Goal: Information Seeking & Learning: Check status

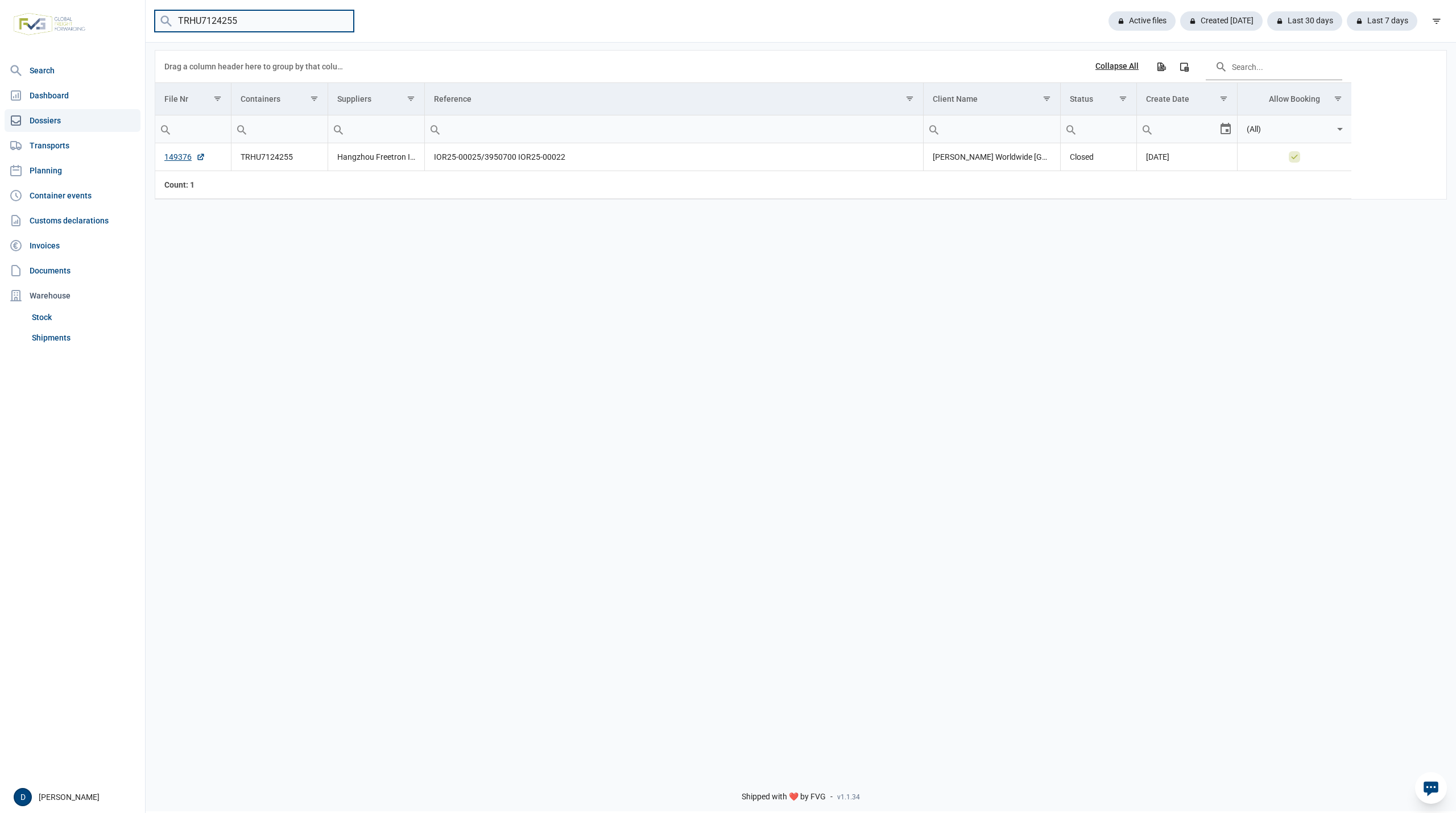
click at [243, 18] on input "TRHU7124255" at bounding box center [254, 21] width 199 height 22
drag, startPoint x: 243, startPoint y: 17, endPoint x: 168, endPoint y: 20, distance: 75.1
click at [168, 20] on menu "TRHU7124255" at bounding box center [254, 21] width 199 height 22
paste input "FFAU2041676"
type input "FFAU2041676"
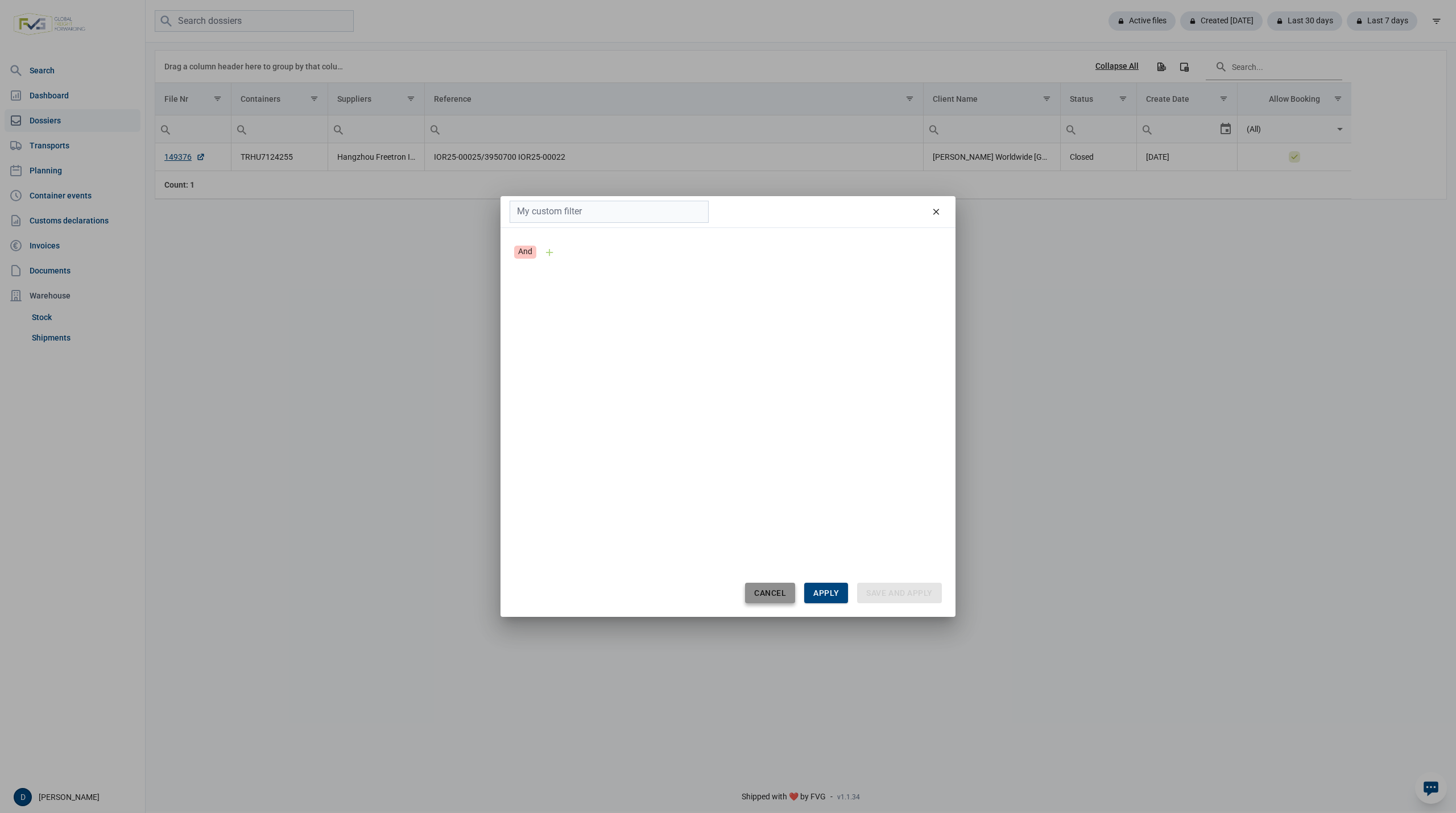
click at [777, 594] on span "Cancel" at bounding box center [770, 593] width 32 height 9
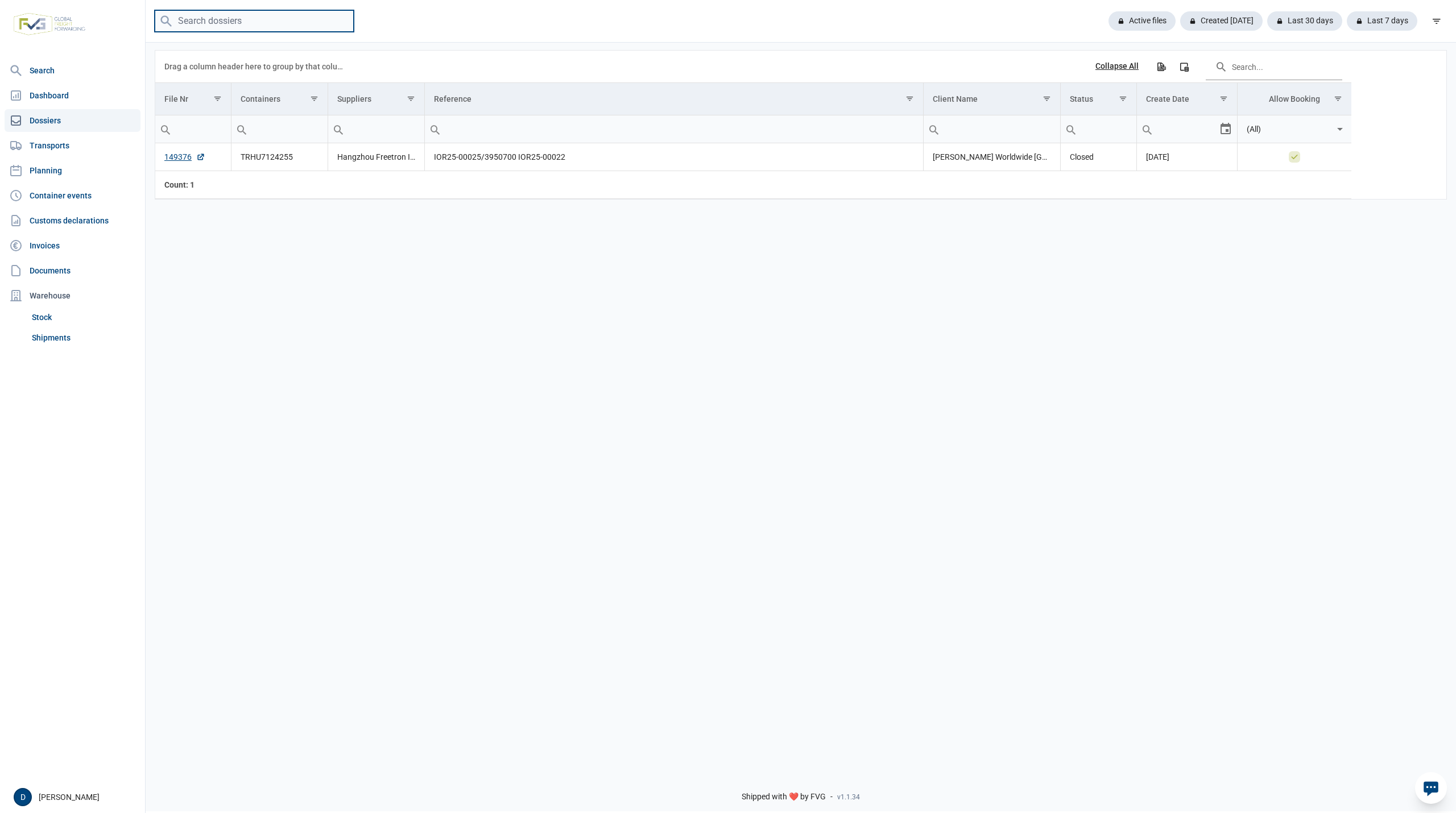
click at [266, 29] on input "search" at bounding box center [254, 21] width 199 height 22
paste input "FFAU2041676"
type input "FFAU2041676"
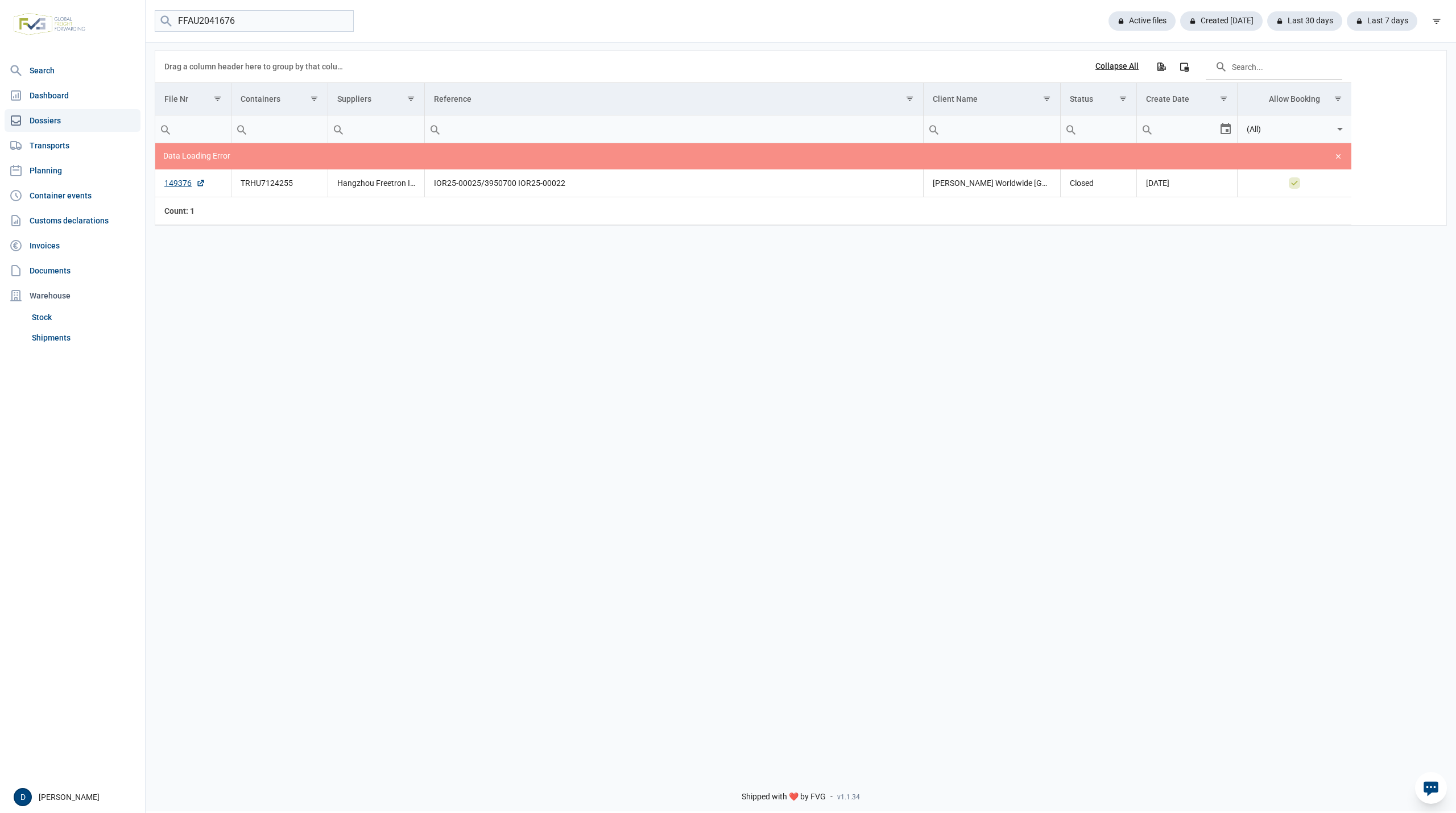
click at [46, 118] on link "Dossiers" at bounding box center [73, 120] width 136 height 22
drag, startPoint x: 266, startPoint y: 14, endPoint x: 117, endPoint y: 19, distance: 149.1
click at [117, 19] on div "Search Dashboard Dossiers Transports Planning Container events Customs declarat…" at bounding box center [728, 404] width 1456 height 813
paste input "MSKU8628724"
type input "MSKU8628724"
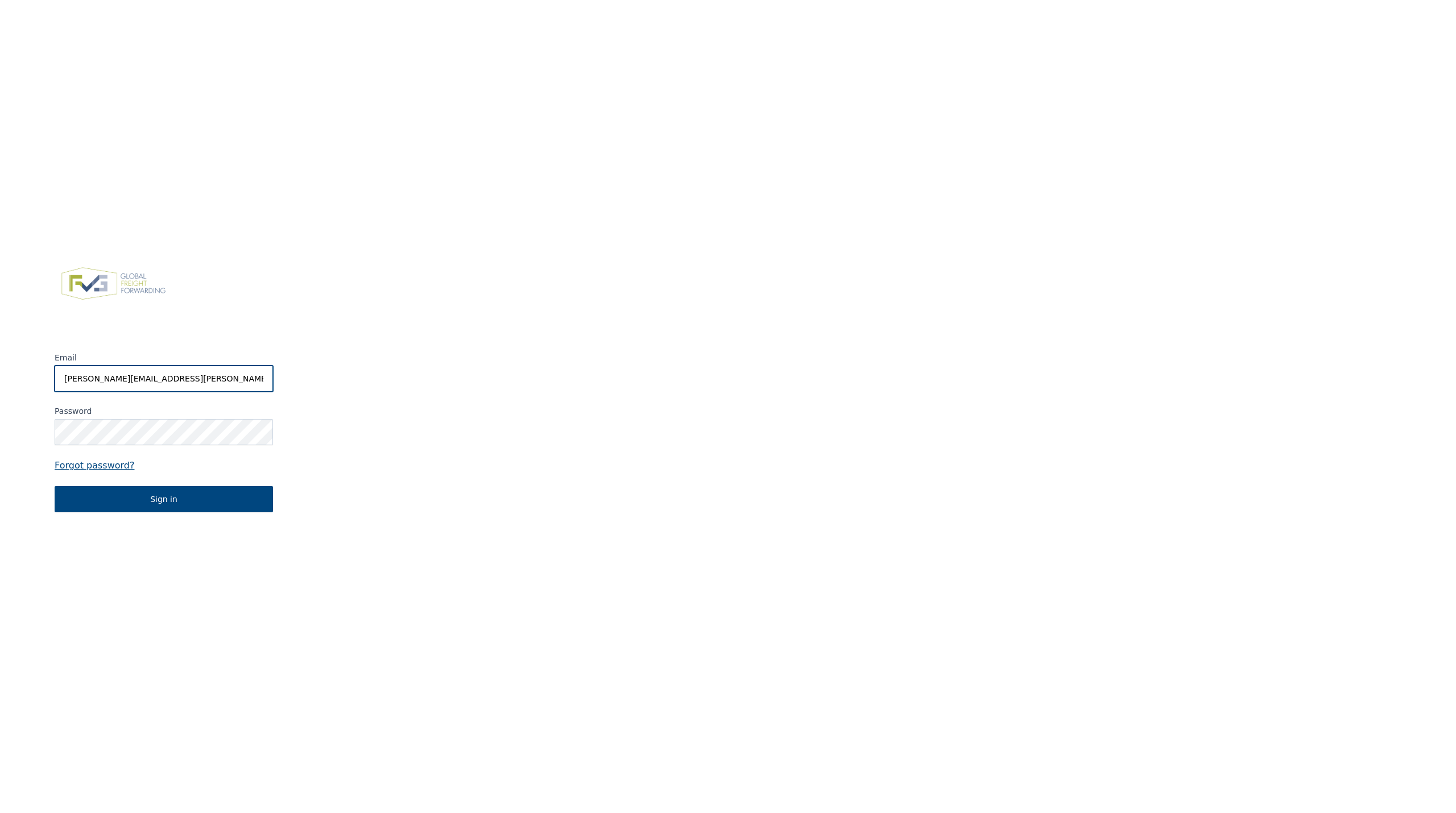
click at [170, 382] on input "dennis.engelen@berghoffworldwide.com" at bounding box center [164, 378] width 219 height 26
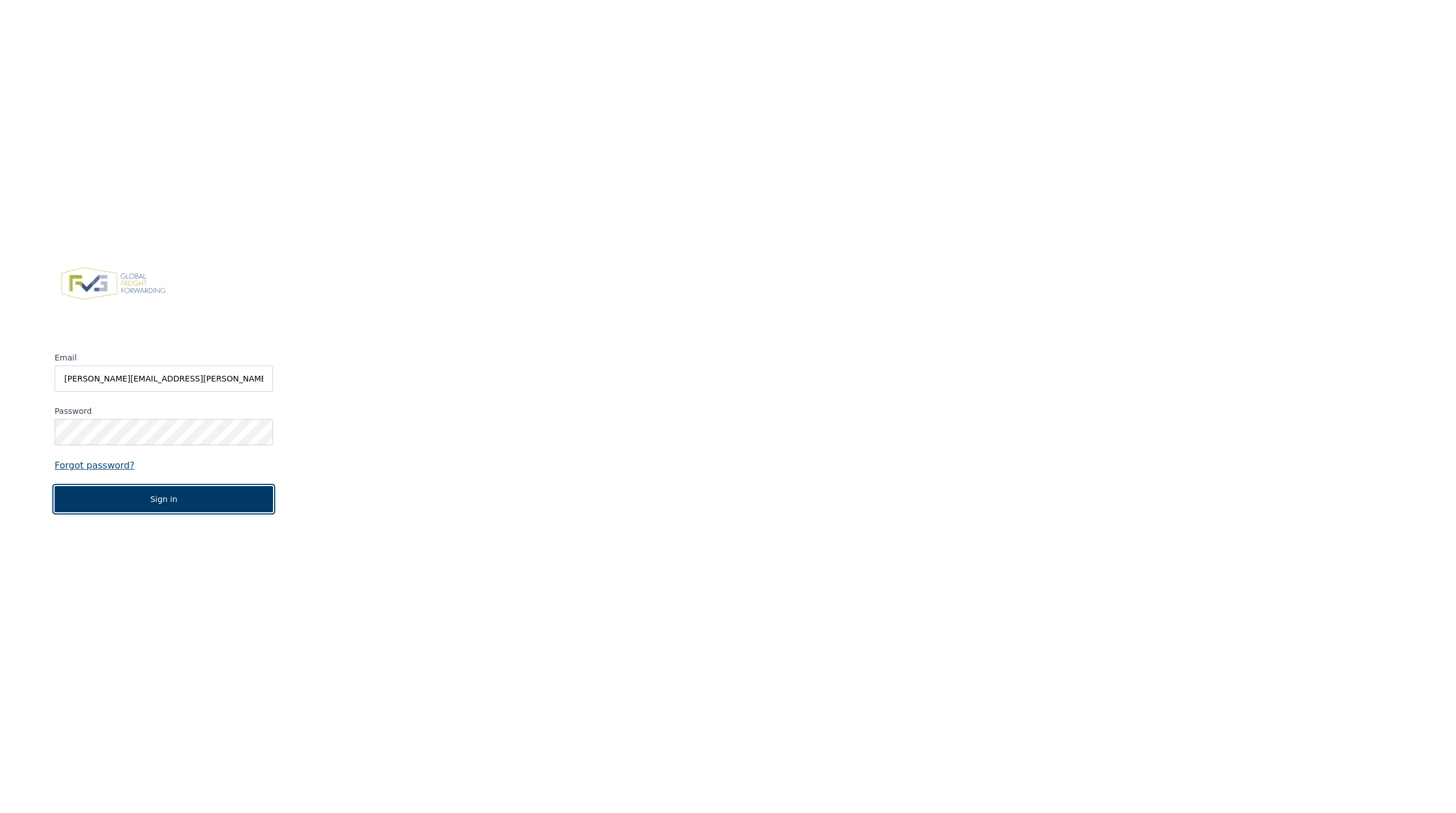
click at [158, 501] on button "Sign in" at bounding box center [164, 499] width 219 height 26
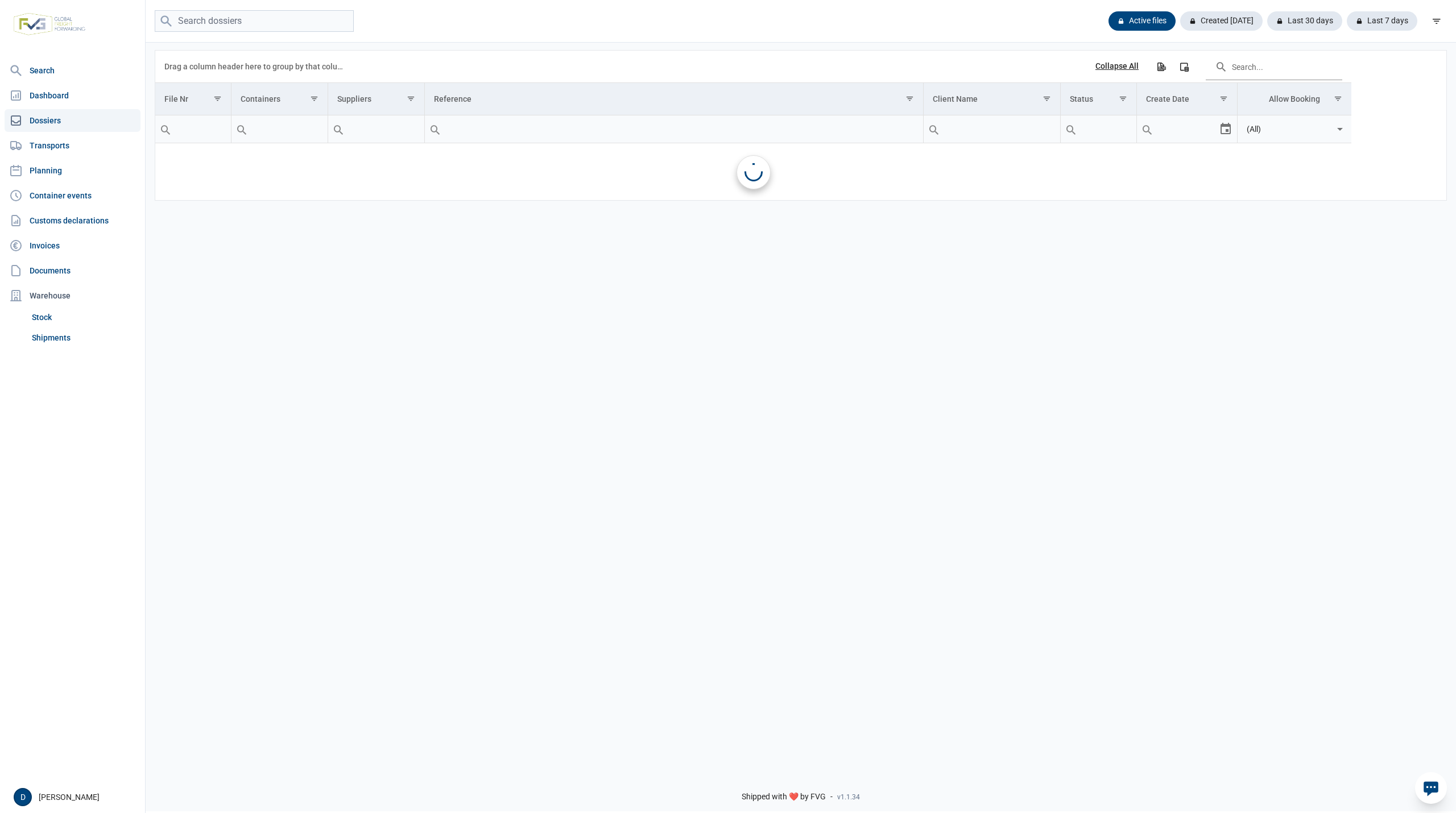
drag, startPoint x: 181, startPoint y: 483, endPoint x: 192, endPoint y: 503, distance: 22.8
click at [192, 503] on div "Drag a column header here to group by that column Collapse All Export all data …" at bounding box center [800, 401] width 1311 height 722
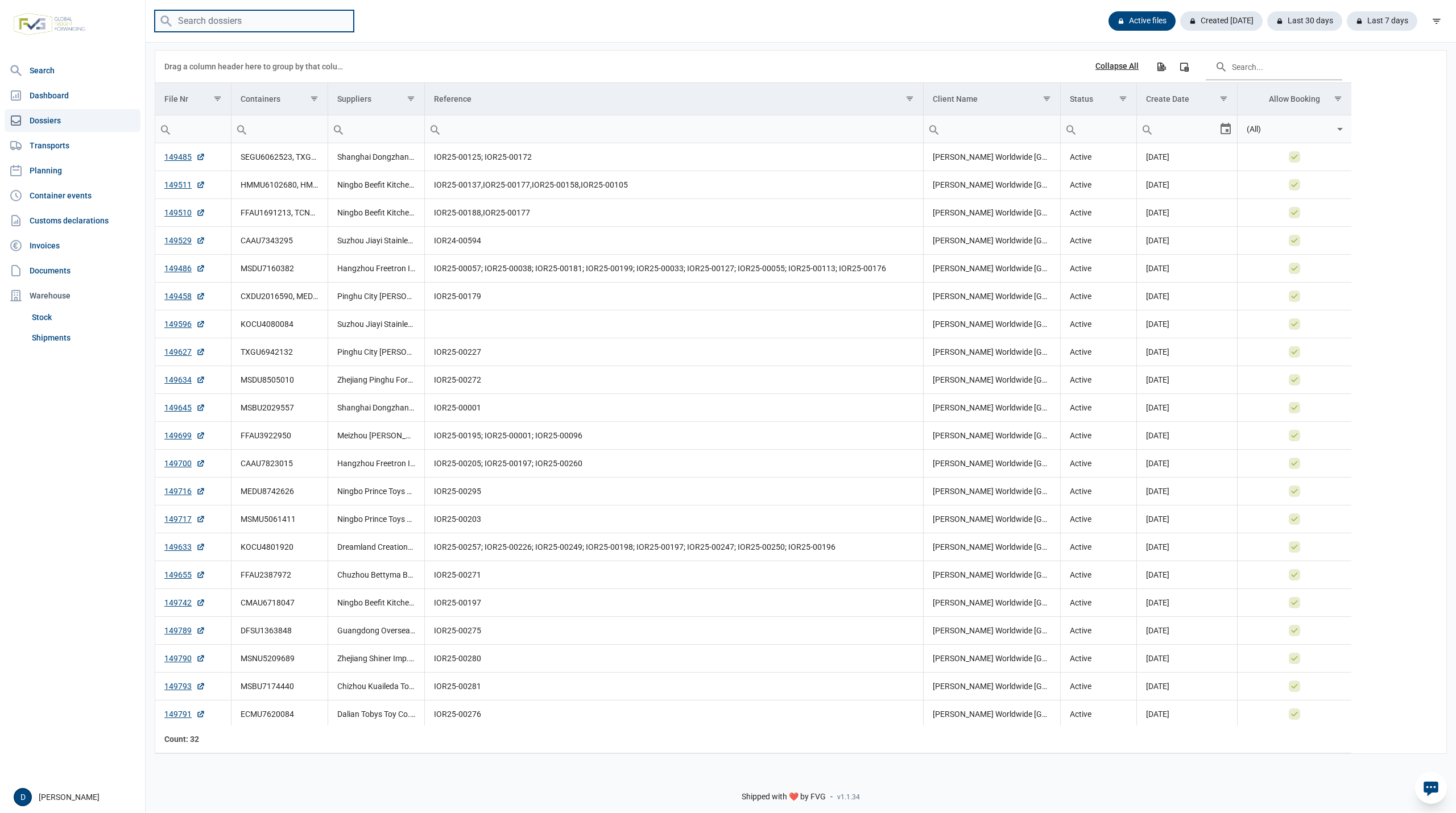
click at [219, 14] on input "search" at bounding box center [254, 21] width 199 height 22
paste input "MSKU8628724"
type input "MSKU8628724"
click at [258, 15] on input "MSKU8628724" at bounding box center [254, 21] width 199 height 22
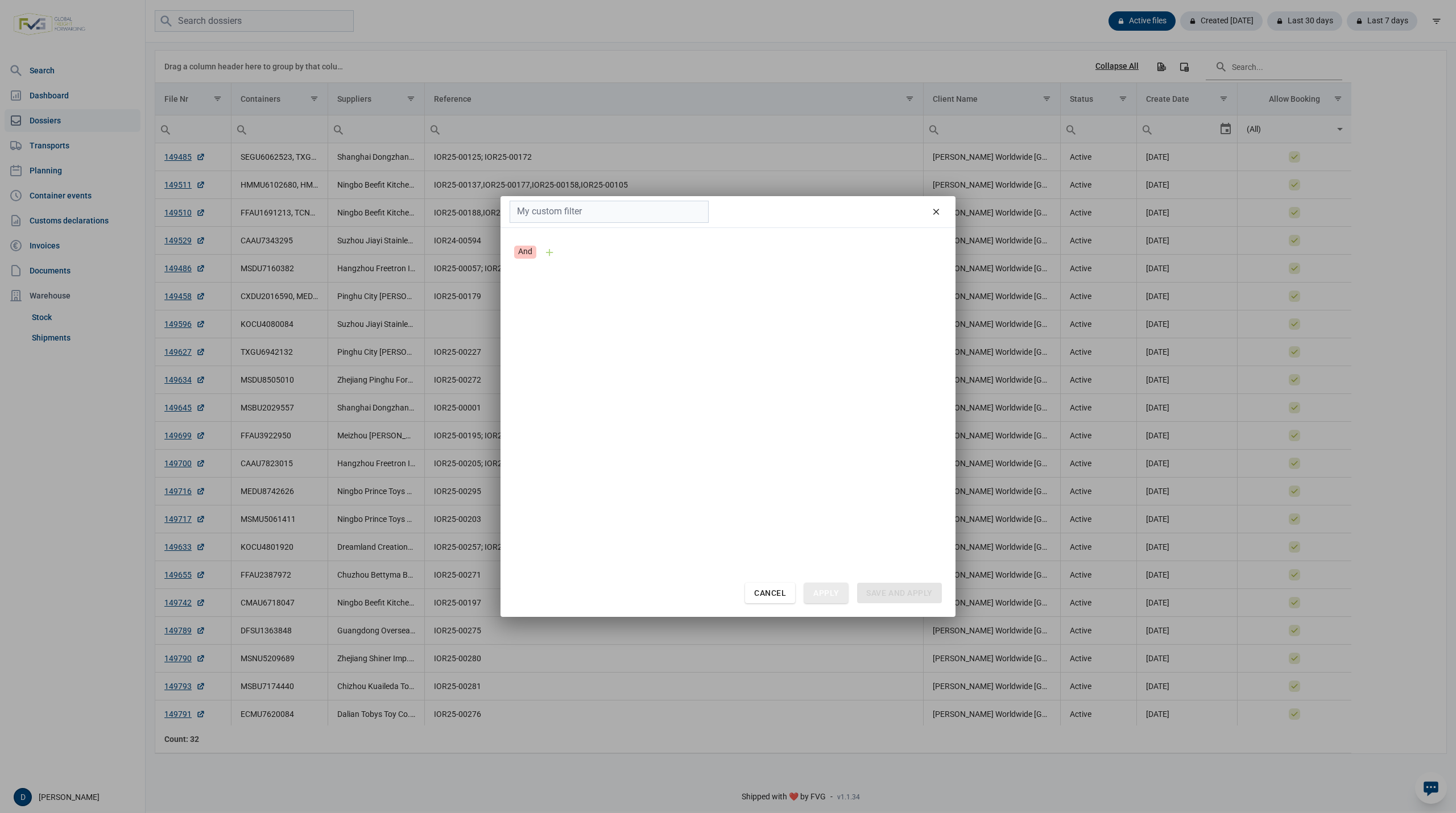
click at [826, 588] on div "Apply" at bounding box center [826, 593] width 43 height 20
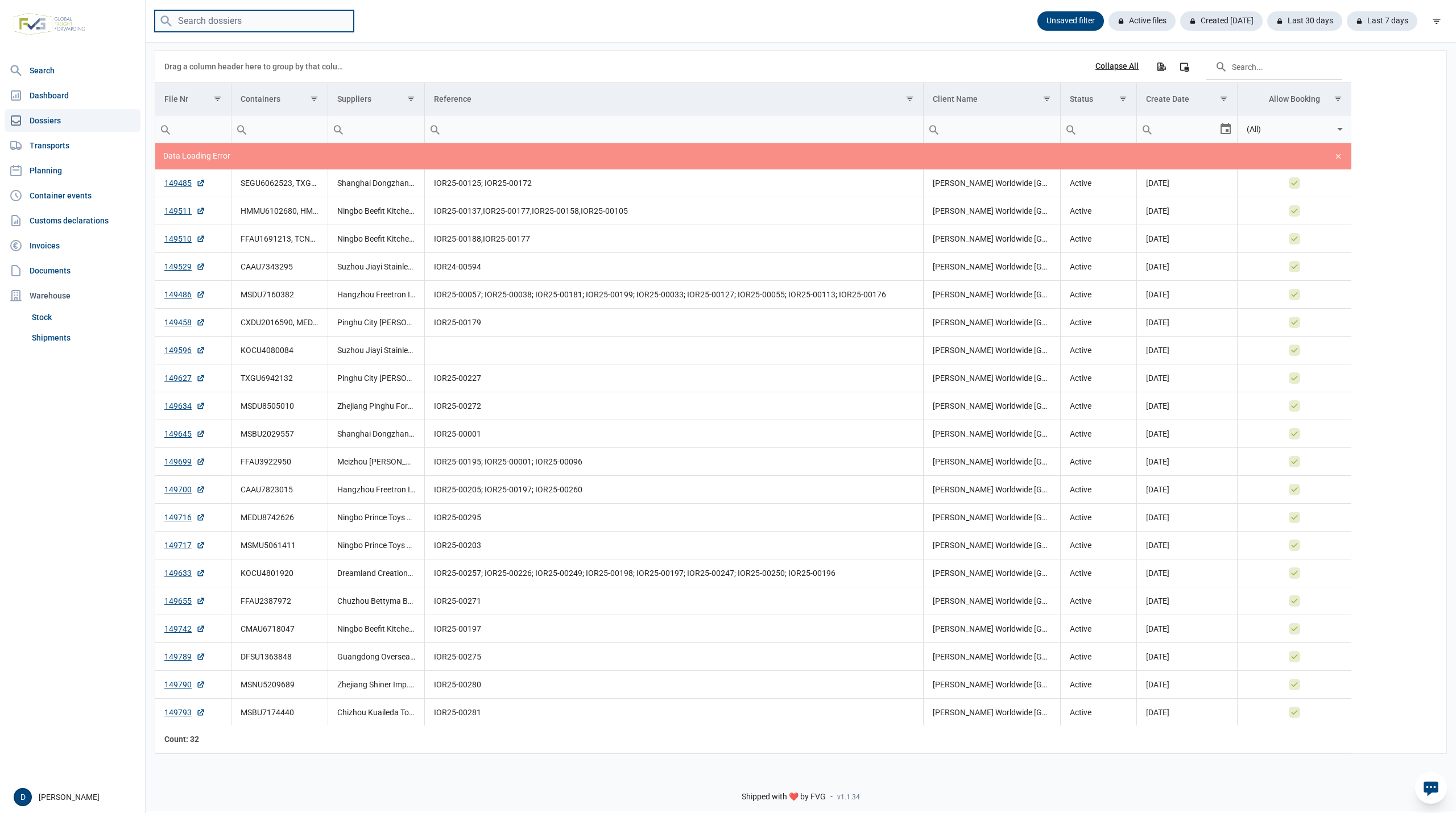
click at [233, 19] on input "search" at bounding box center [254, 21] width 199 height 22
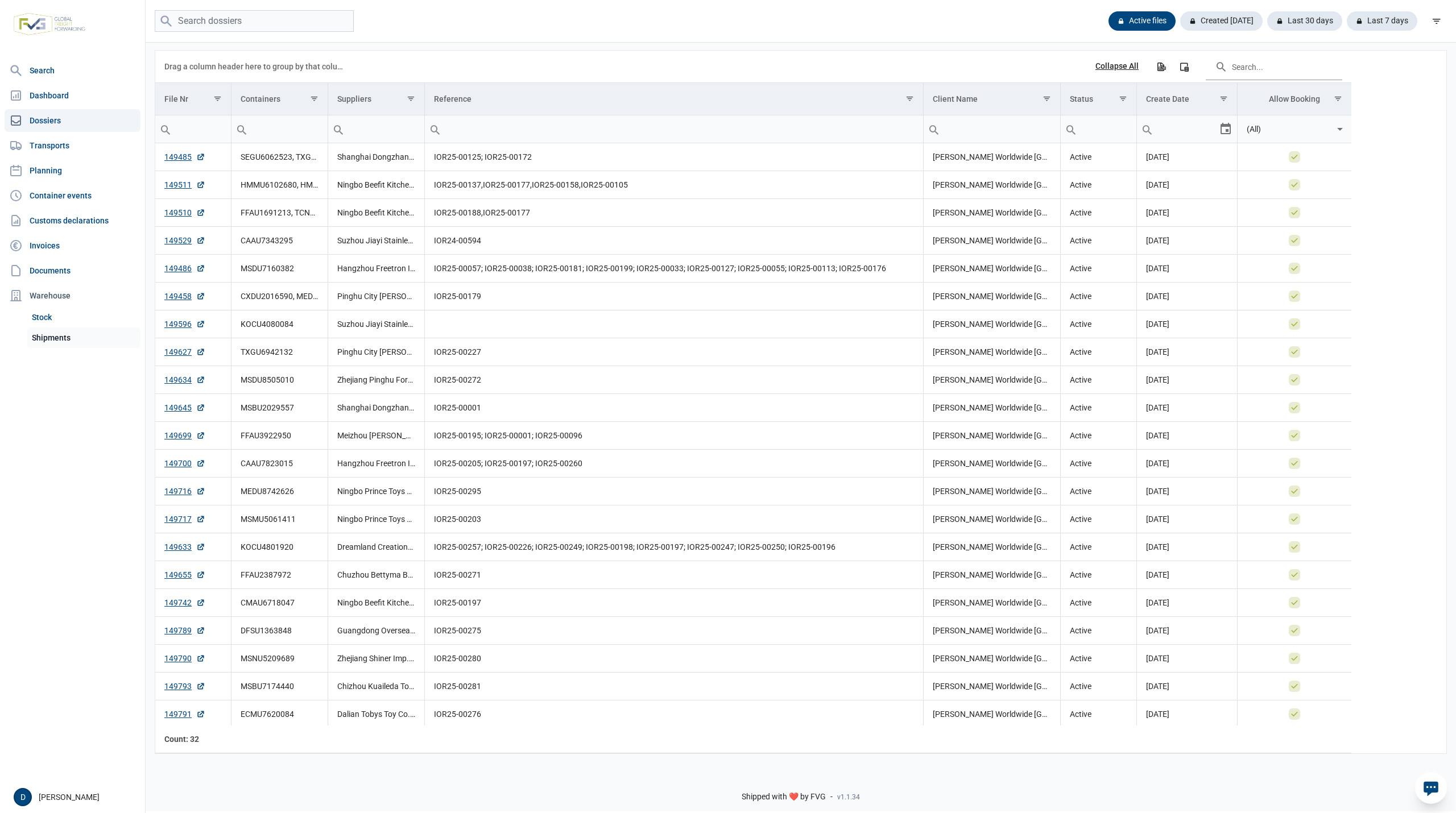
click at [51, 332] on link "Shipments" at bounding box center [84, 338] width 113 height 20
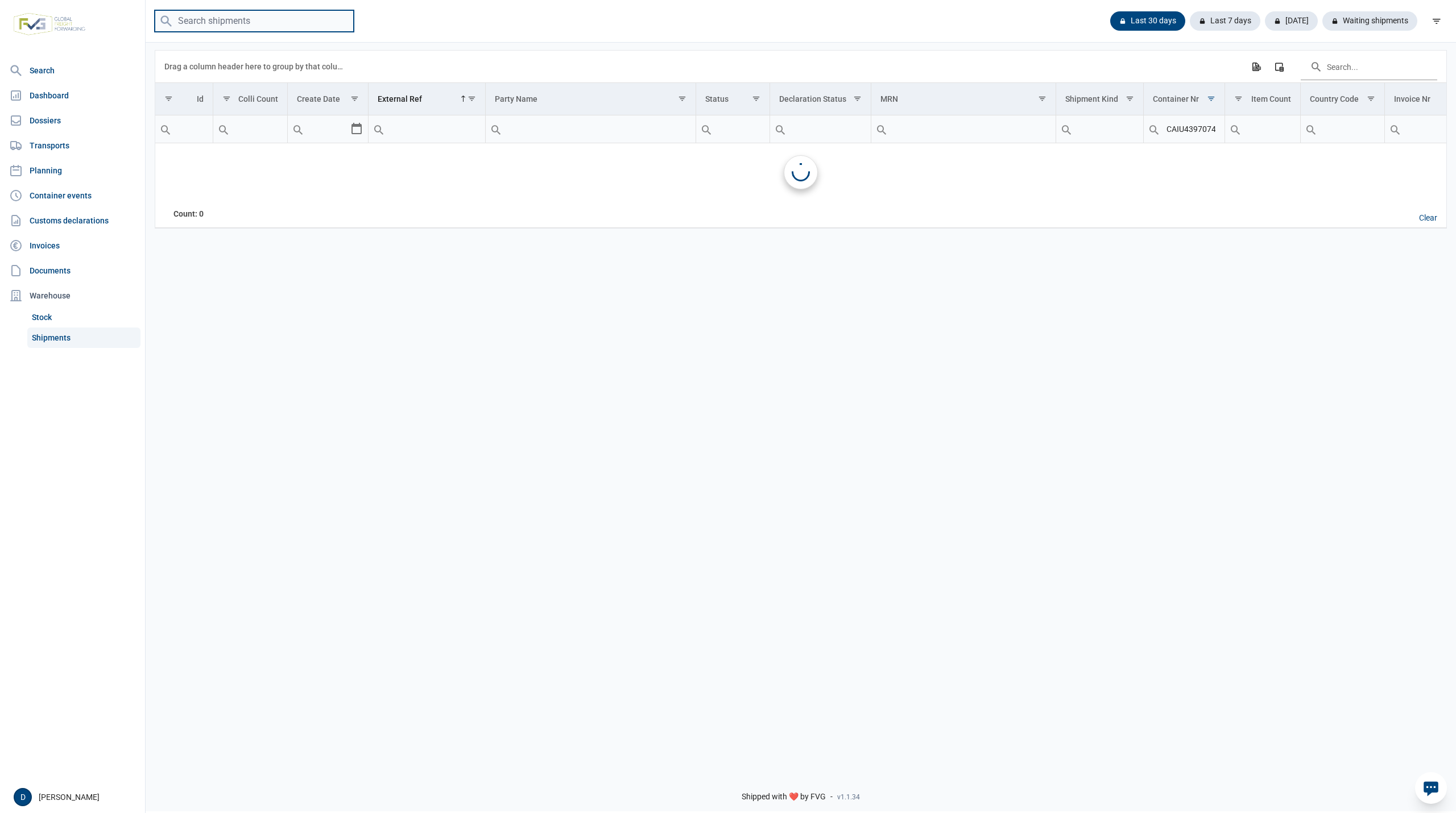
click at [196, 23] on input "search" at bounding box center [254, 21] width 199 height 22
click at [450, 117] on input "Filter cell" at bounding box center [427, 129] width 116 height 27
click at [1193, 128] on input "CAIU4397074" at bounding box center [1184, 129] width 81 height 27
drag, startPoint x: 1165, startPoint y: 126, endPoint x: 1239, endPoint y: 139, distance: 75.1
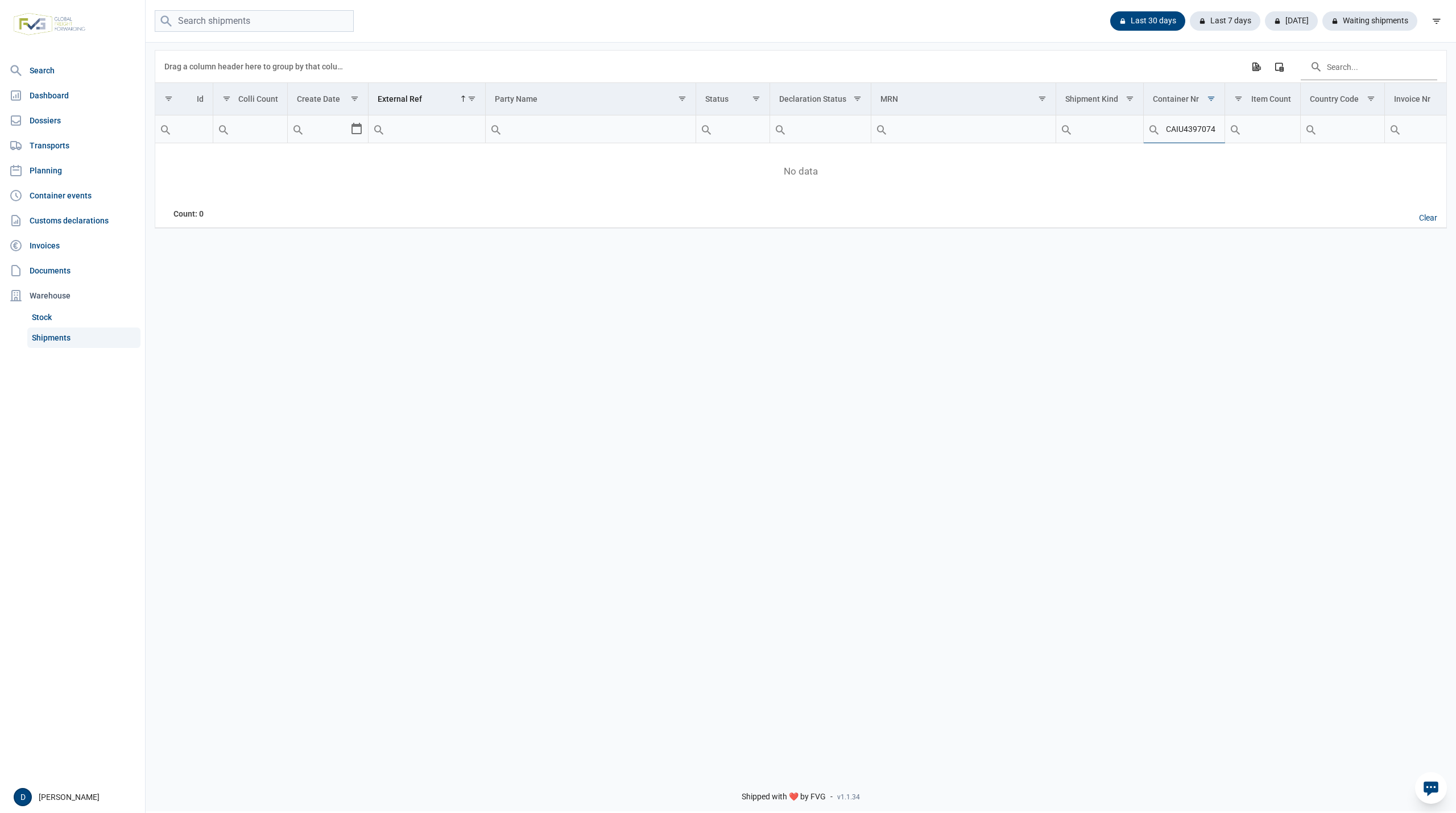
click at [1239, 139] on tr "Contains Does not contain Starts with Ends with Equals Does not equal Reset Con…" at bounding box center [1023, 129] width 1735 height 28
paste input "MSKU8628724"
type input "MSKU8628724"
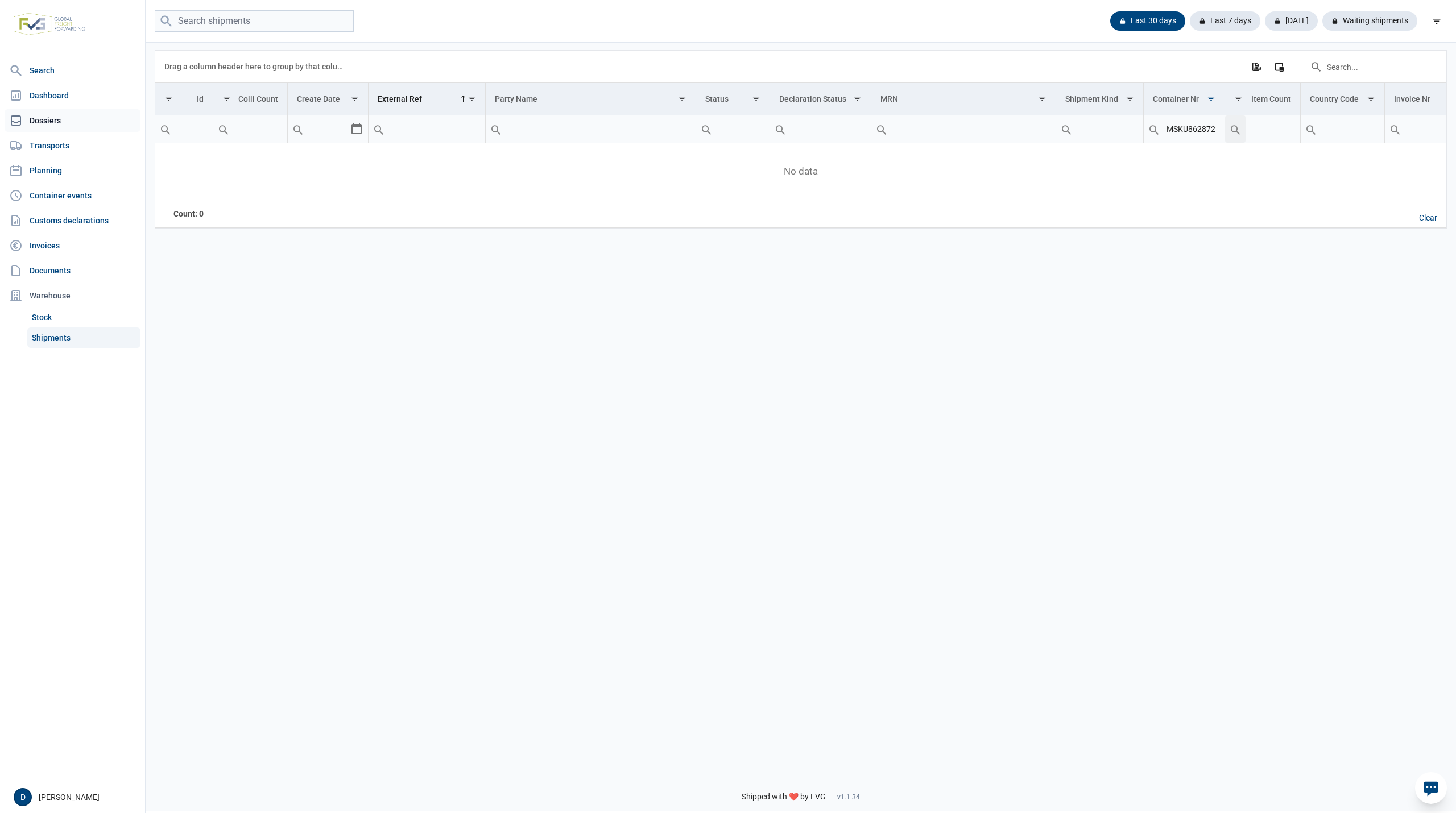
click at [49, 119] on link "Dossiers" at bounding box center [73, 120] width 136 height 22
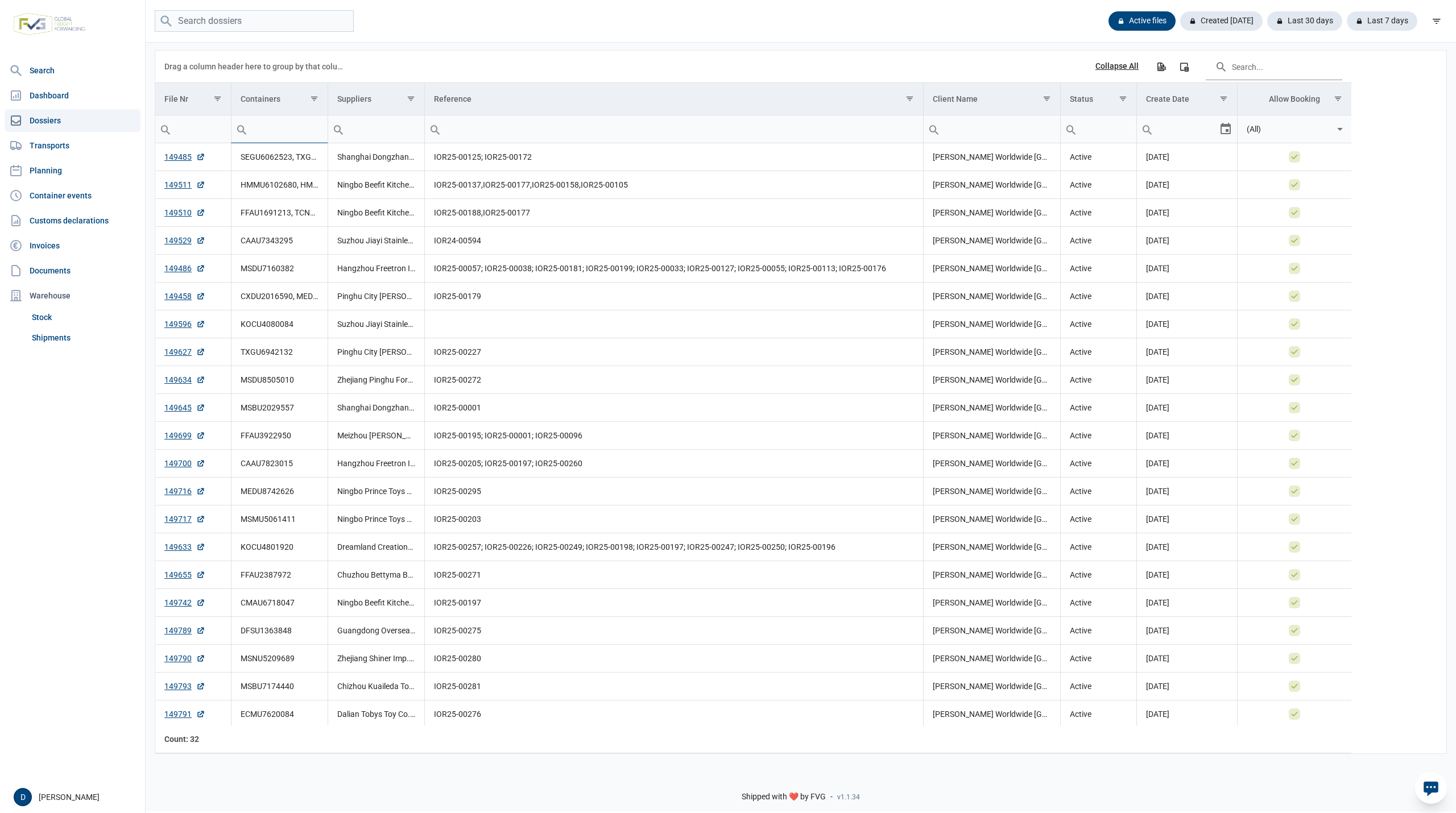
click at [282, 126] on input "Filter cell" at bounding box center [279, 129] width 96 height 27
paste input "MSKU8628724"
type input "MSKU8628724"
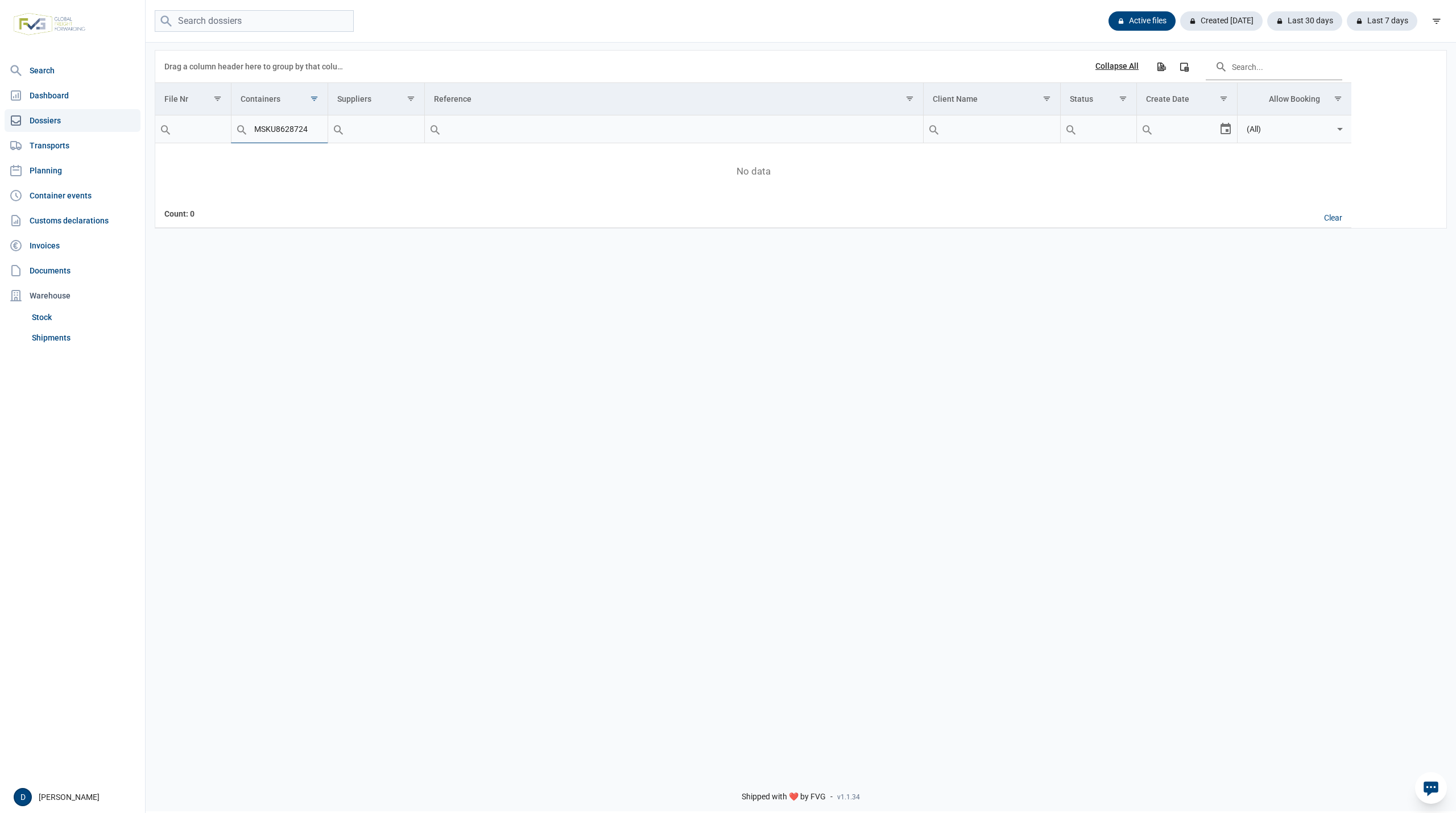
click at [317, 139] on input "MSKU8628724" at bounding box center [279, 129] width 96 height 27
drag, startPoint x: 312, startPoint y: 130, endPoint x: 207, endPoint y: 133, distance: 105.0
click at [207, 133] on tr "Contains Does not contain Starts with Ends with Equals Does not equal Reset Con…" at bounding box center [753, 129] width 1196 height 28
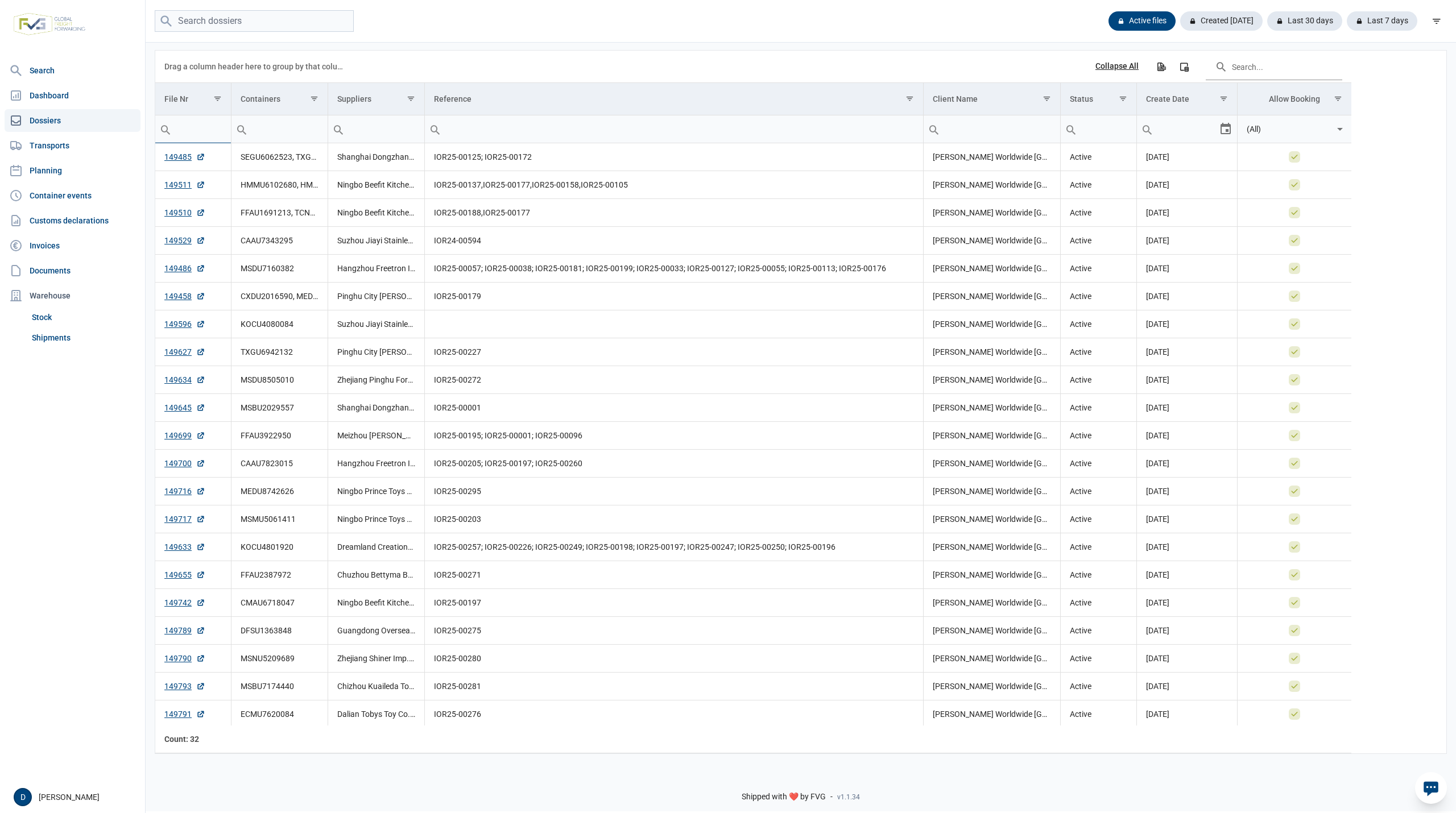
click at [208, 132] on input "Filter cell" at bounding box center [193, 129] width 75 height 27
paste input "149434"
type input "149434"
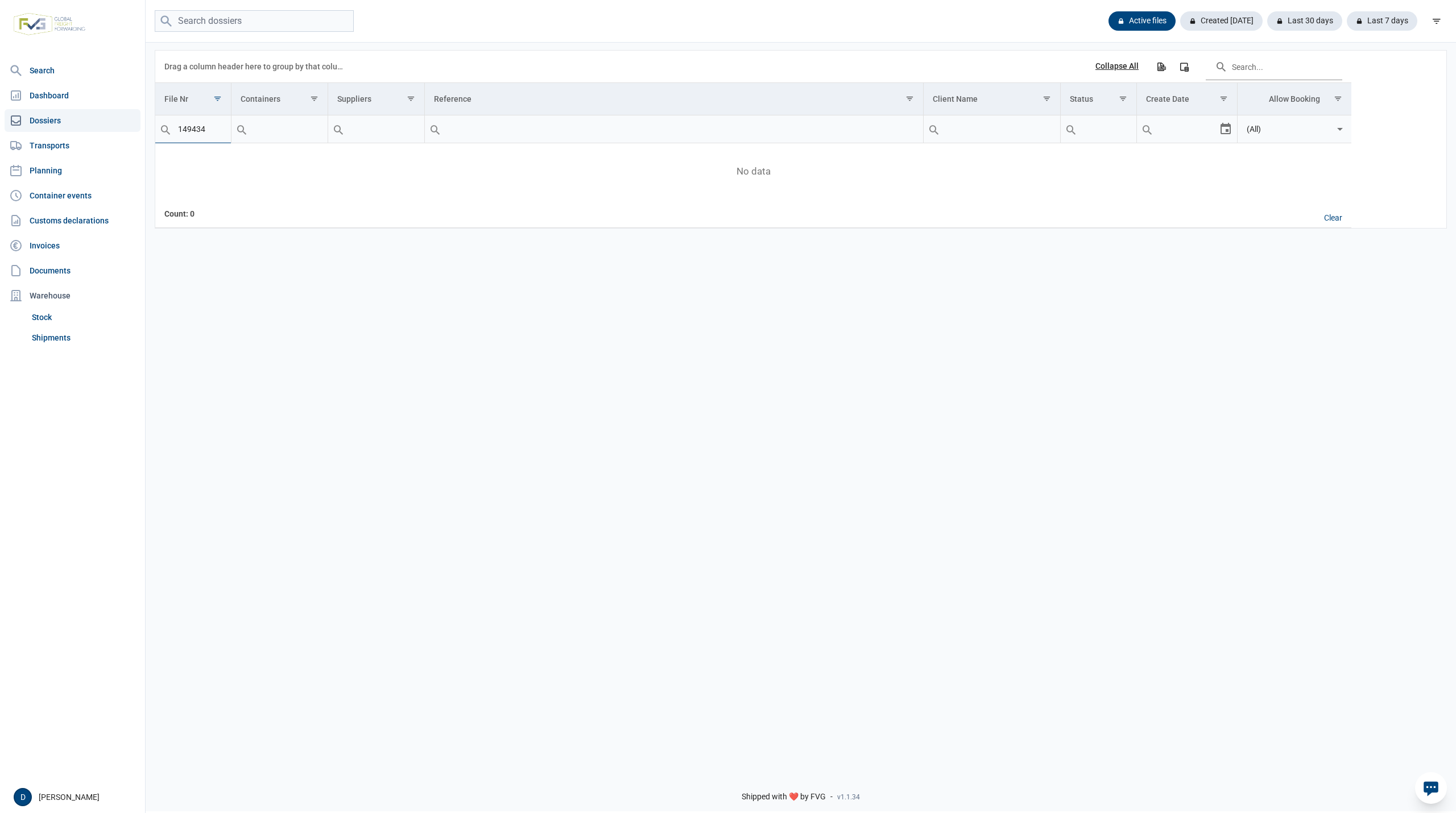
drag, startPoint x: 210, startPoint y: 130, endPoint x: 143, endPoint y: 130, distance: 67.0
click at [143, 130] on div "Search Dashboard Dossiers Transports Planning Container events Customs declarat…" at bounding box center [728, 404] width 1456 height 813
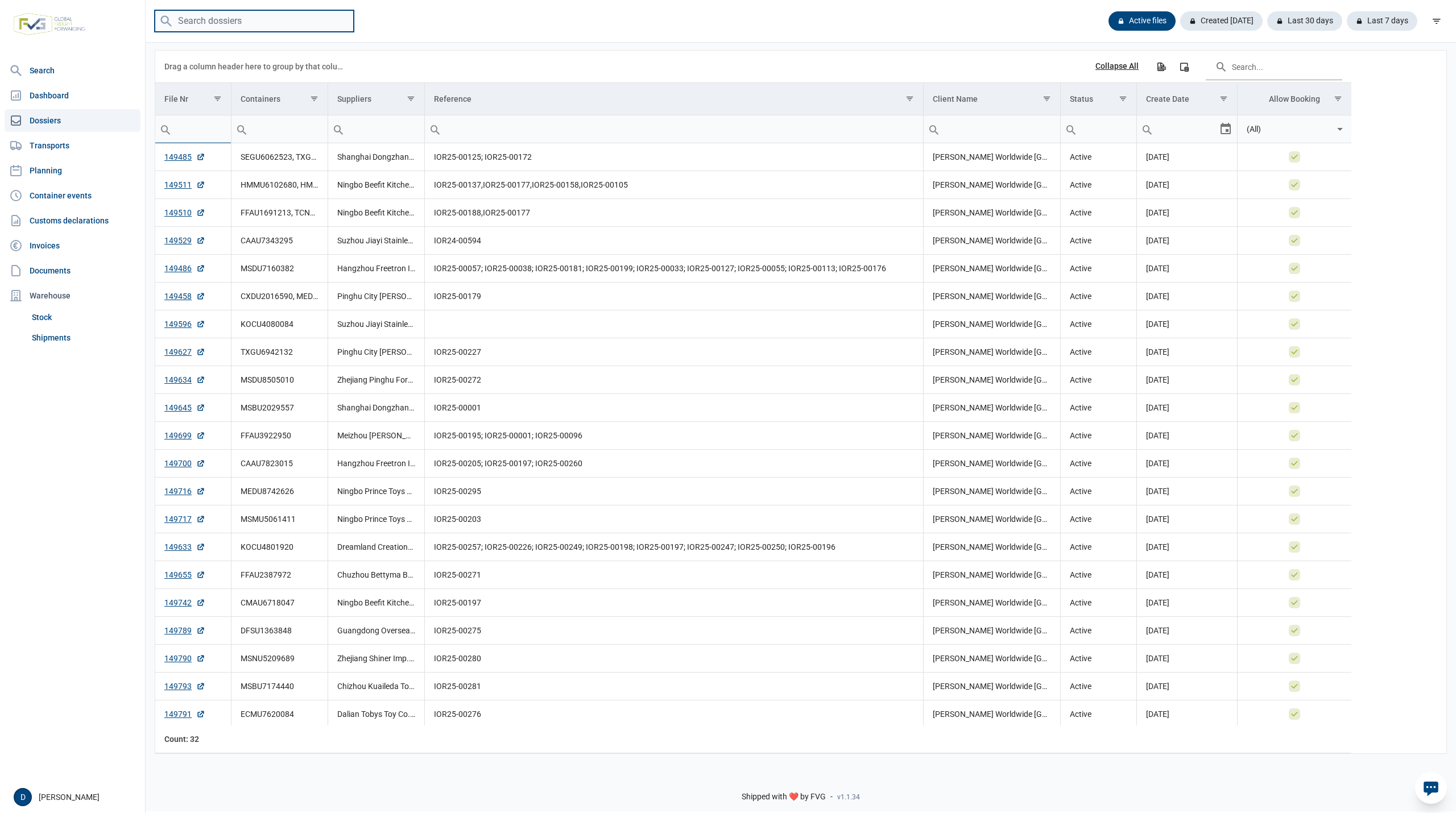
click at [197, 19] on input "search" at bounding box center [254, 21] width 199 height 22
paste input "149434"
type input "149434"
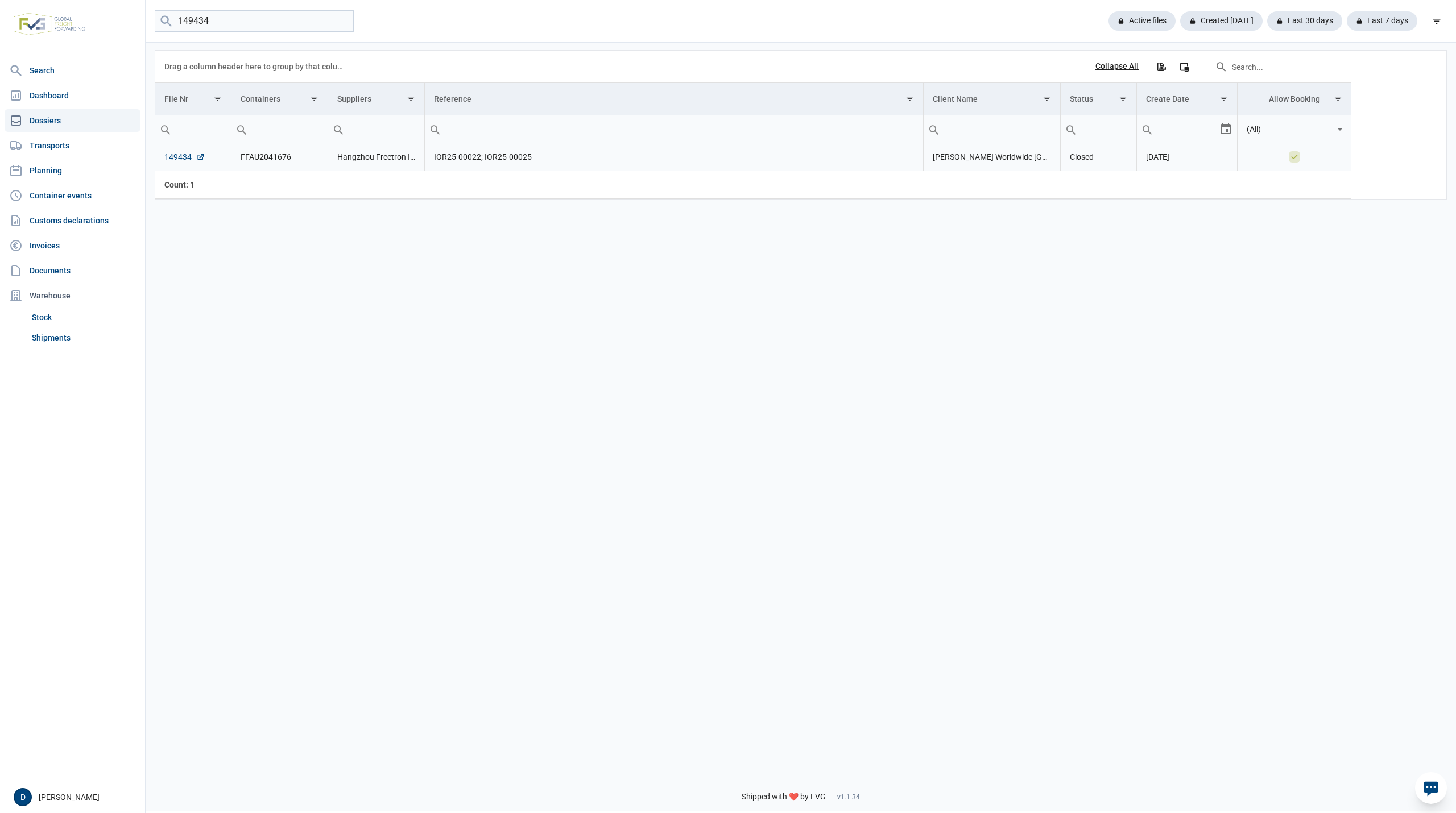
click at [177, 160] on link "149434" at bounding box center [185, 157] width 41 height 12
drag, startPoint x: 230, startPoint y: 19, endPoint x: 118, endPoint y: 24, distance: 112.1
click at [118, 24] on div "Search Dashboard Dossiers Transports Planning Container events Customs declarat…" at bounding box center [728, 404] width 1456 height 813
paste input "149514"
type input "149514"
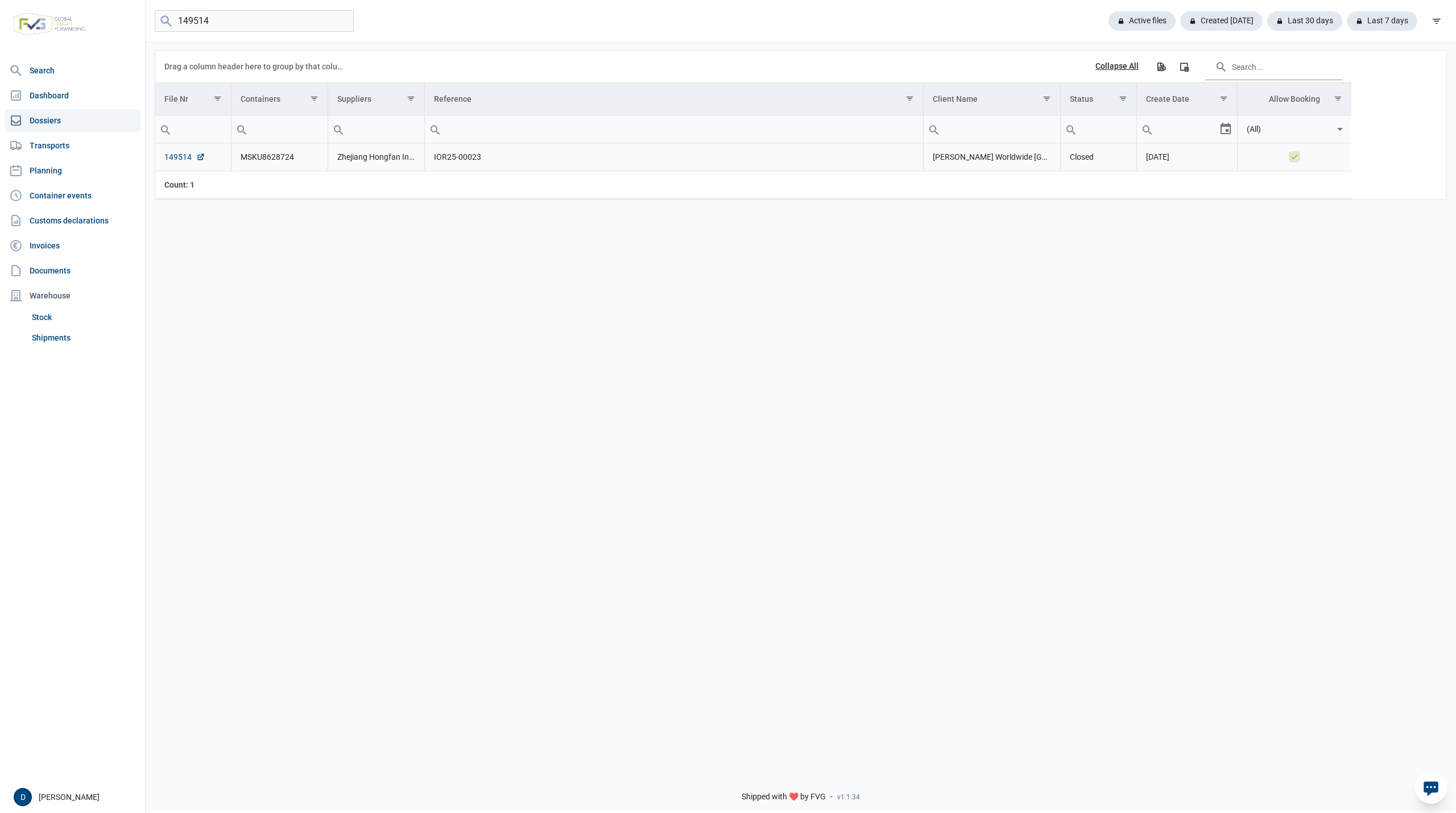
click at [173, 159] on link "149514" at bounding box center [185, 157] width 41 height 12
drag, startPoint x: 235, startPoint y: 22, endPoint x: 128, endPoint y: 39, distance: 108.3
click at [128, 39] on div "Search Dashboard Dossiers Transports Planning Container events Customs declarat…" at bounding box center [728, 404] width 1456 height 813
paste input "149459"
type input "149459"
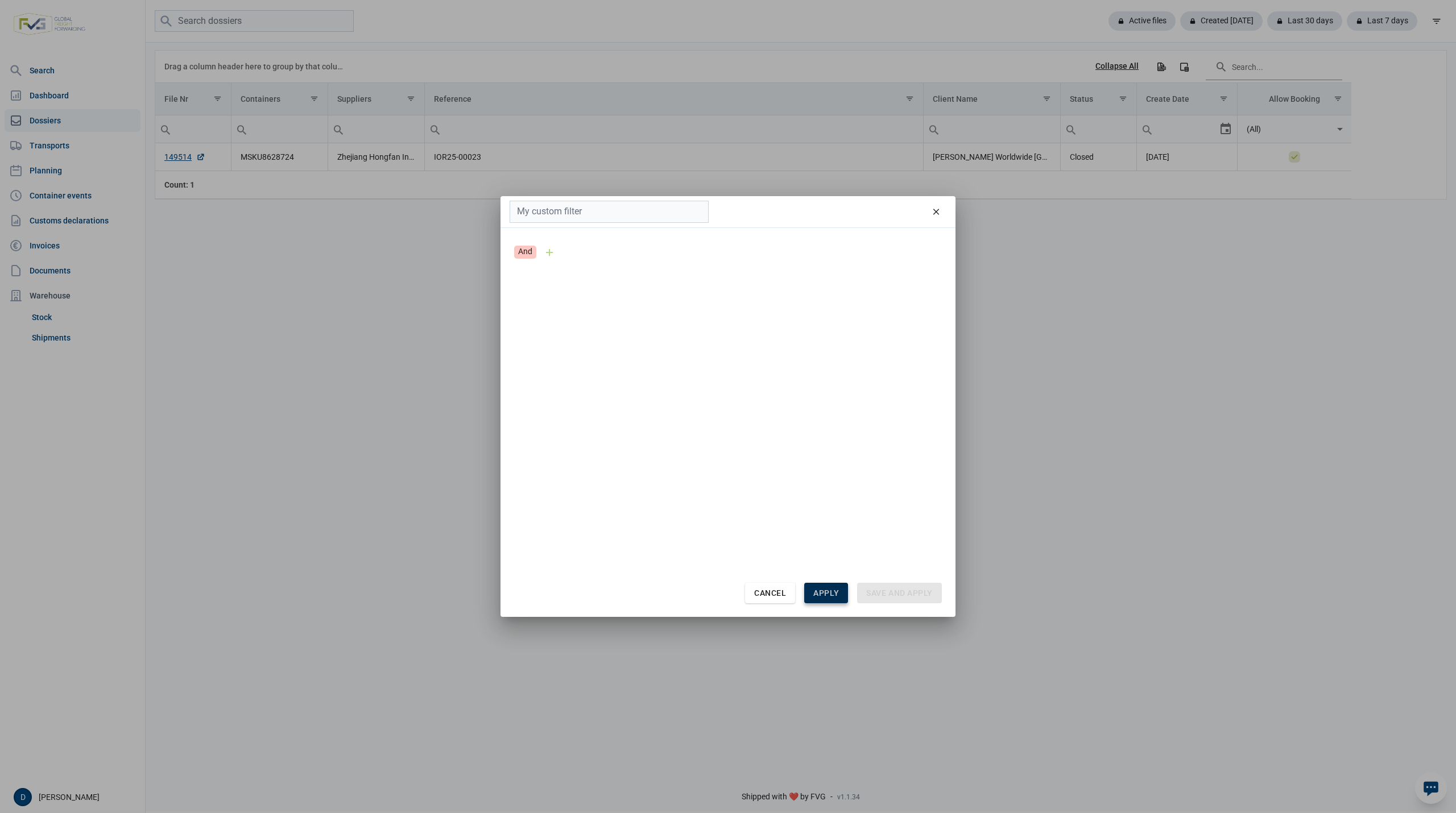
click at [828, 592] on span "Apply" at bounding box center [826, 593] width 26 height 9
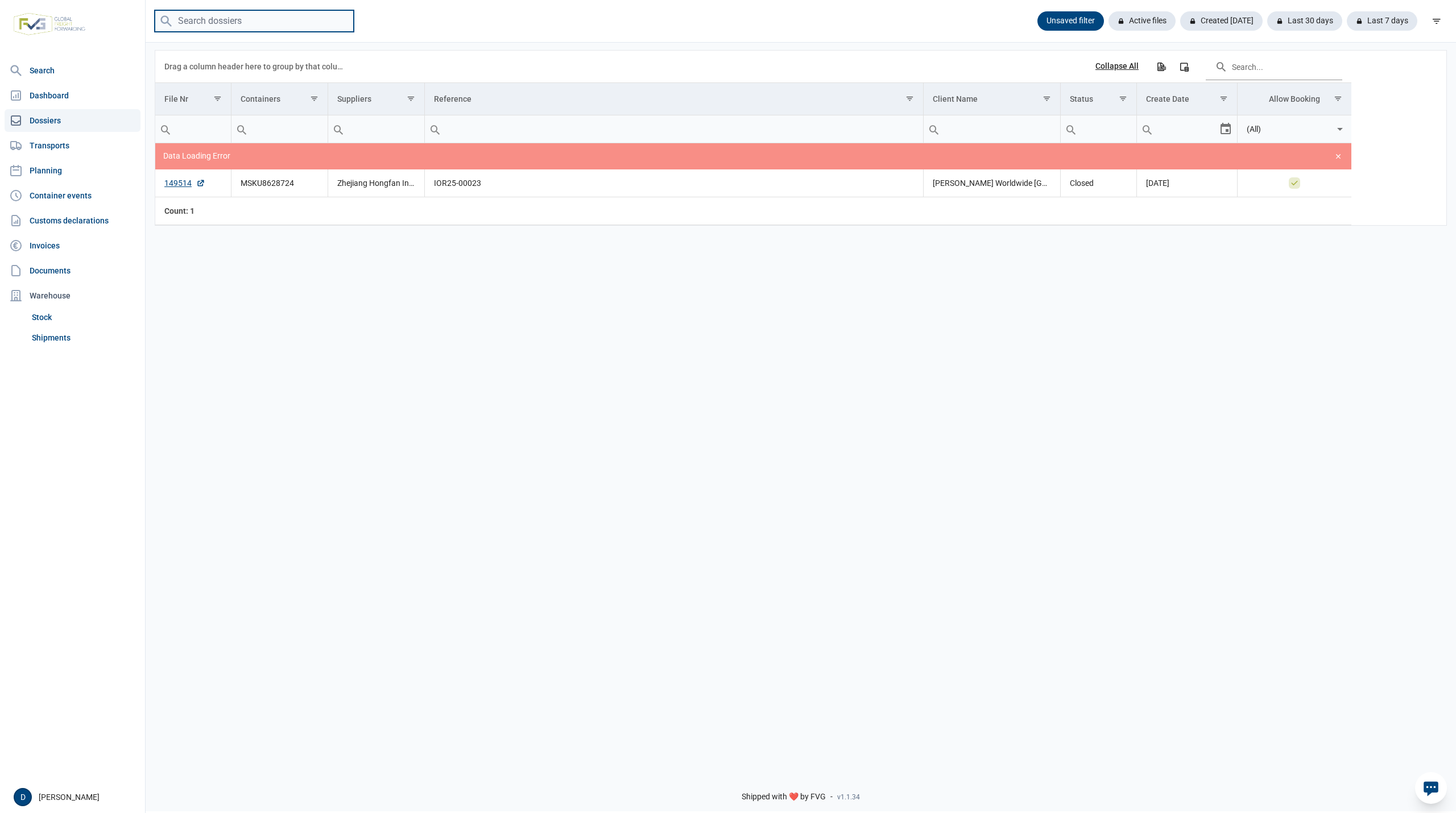
click at [251, 23] on input "search" at bounding box center [254, 21] width 199 height 22
paste input "149459"
type input "149459"
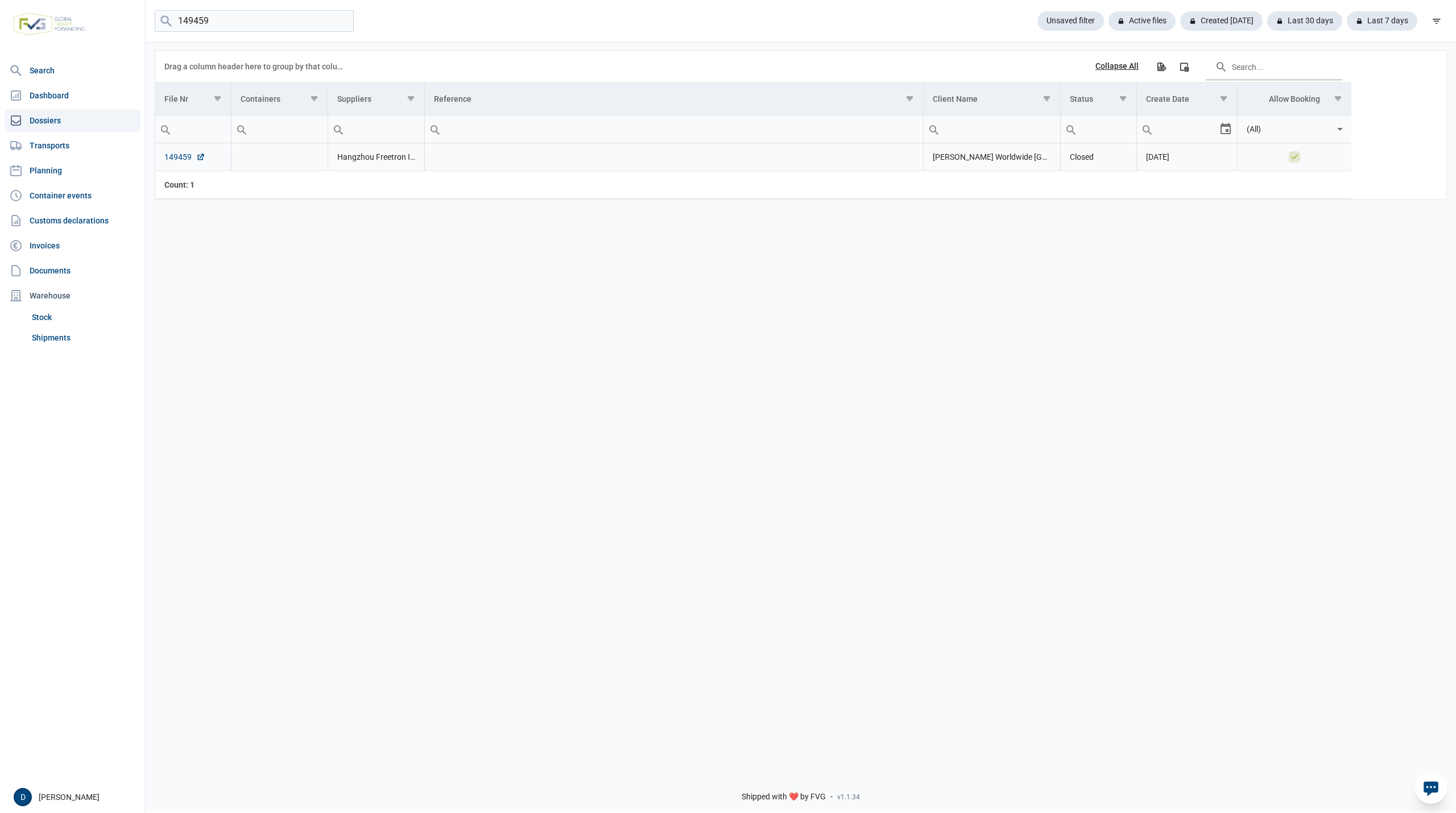
click at [180, 157] on link "149459" at bounding box center [185, 157] width 41 height 12
drag, startPoint x: 247, startPoint y: 26, endPoint x: 154, endPoint y: 33, distance: 93.3
click at [154, 33] on div "149459 Unsaved filter Active files Created today Last 30 days Last 7 days" at bounding box center [800, 21] width 1311 height 43
paste input "149434"
type input "149434"
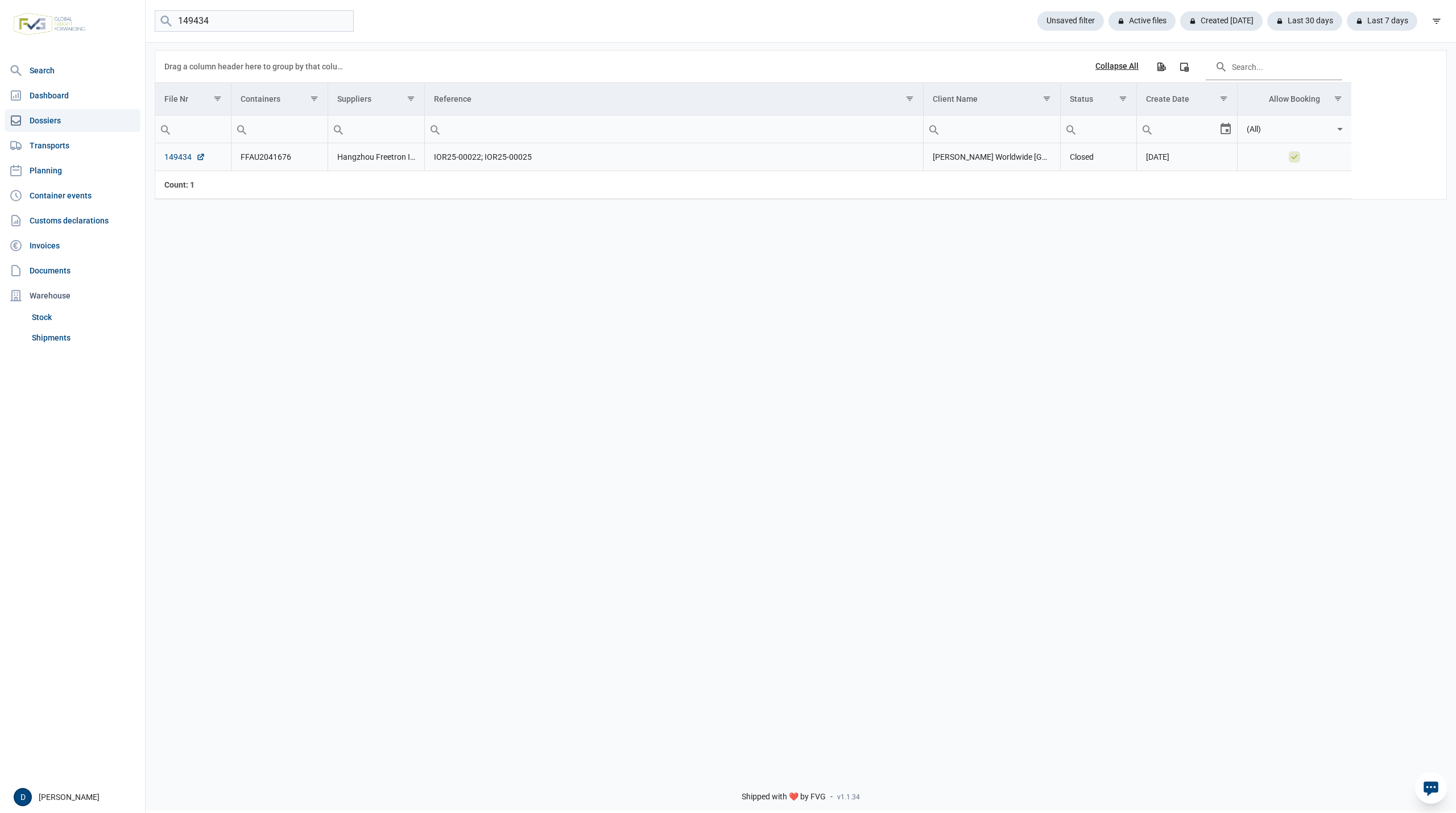
click at [175, 160] on link "149434" at bounding box center [185, 157] width 41 height 12
click at [54, 336] on link "Shipments" at bounding box center [84, 338] width 113 height 20
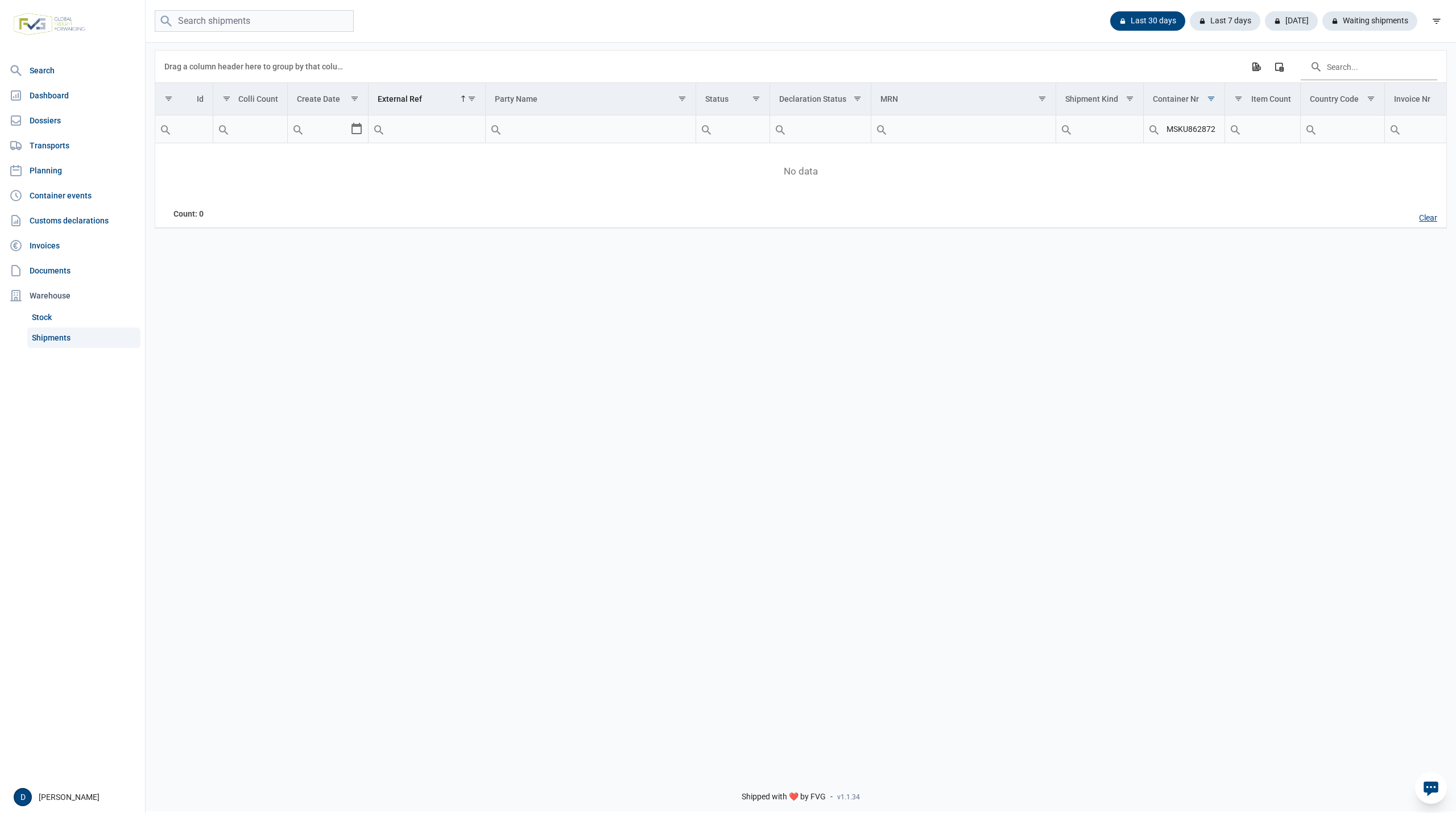
click at [1427, 221] on div "Clear" at bounding box center [1429, 218] width 37 height 19
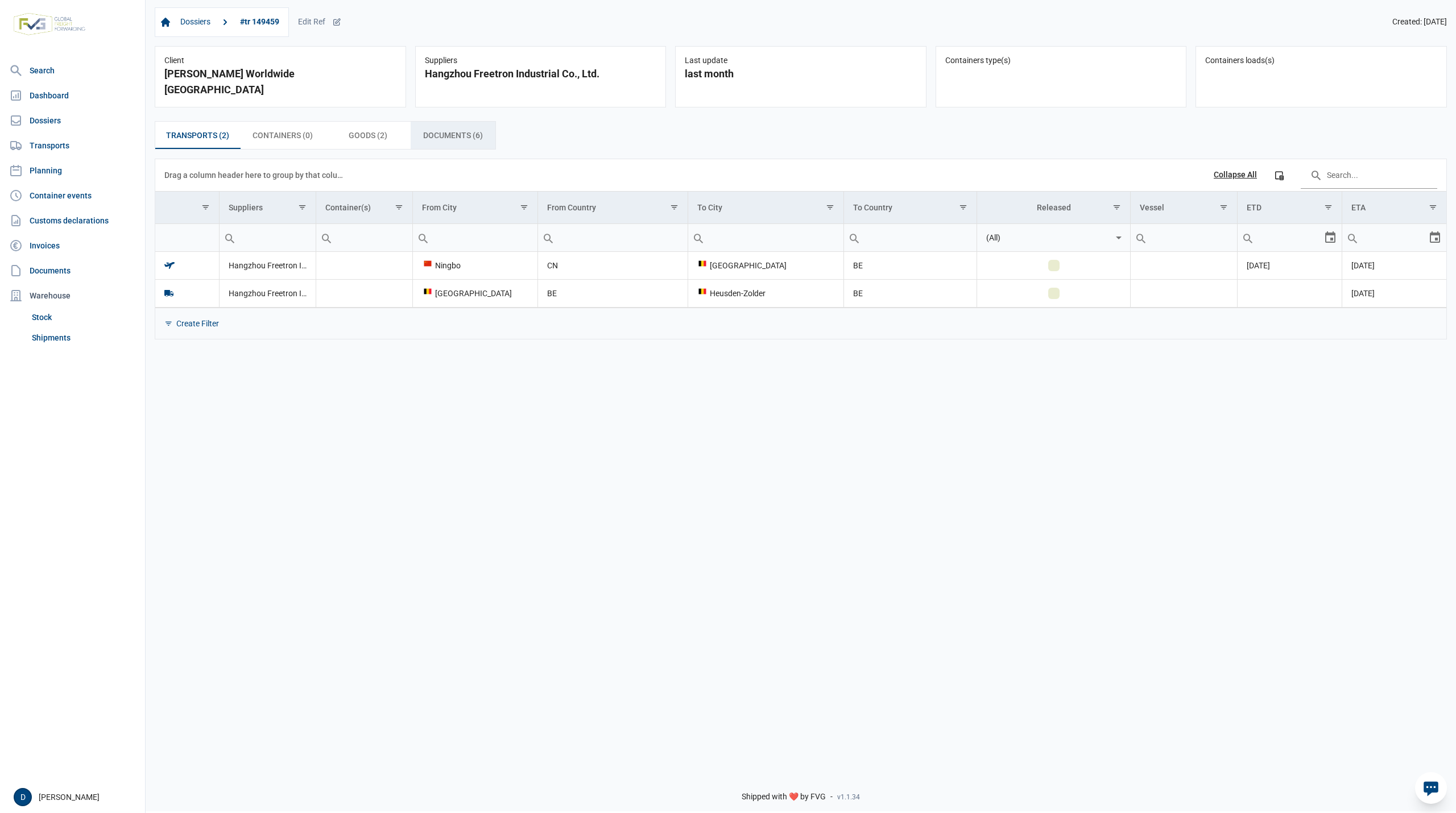
click at [442, 122] on div "Documents (6) Documents (6)" at bounding box center [453, 135] width 86 height 27
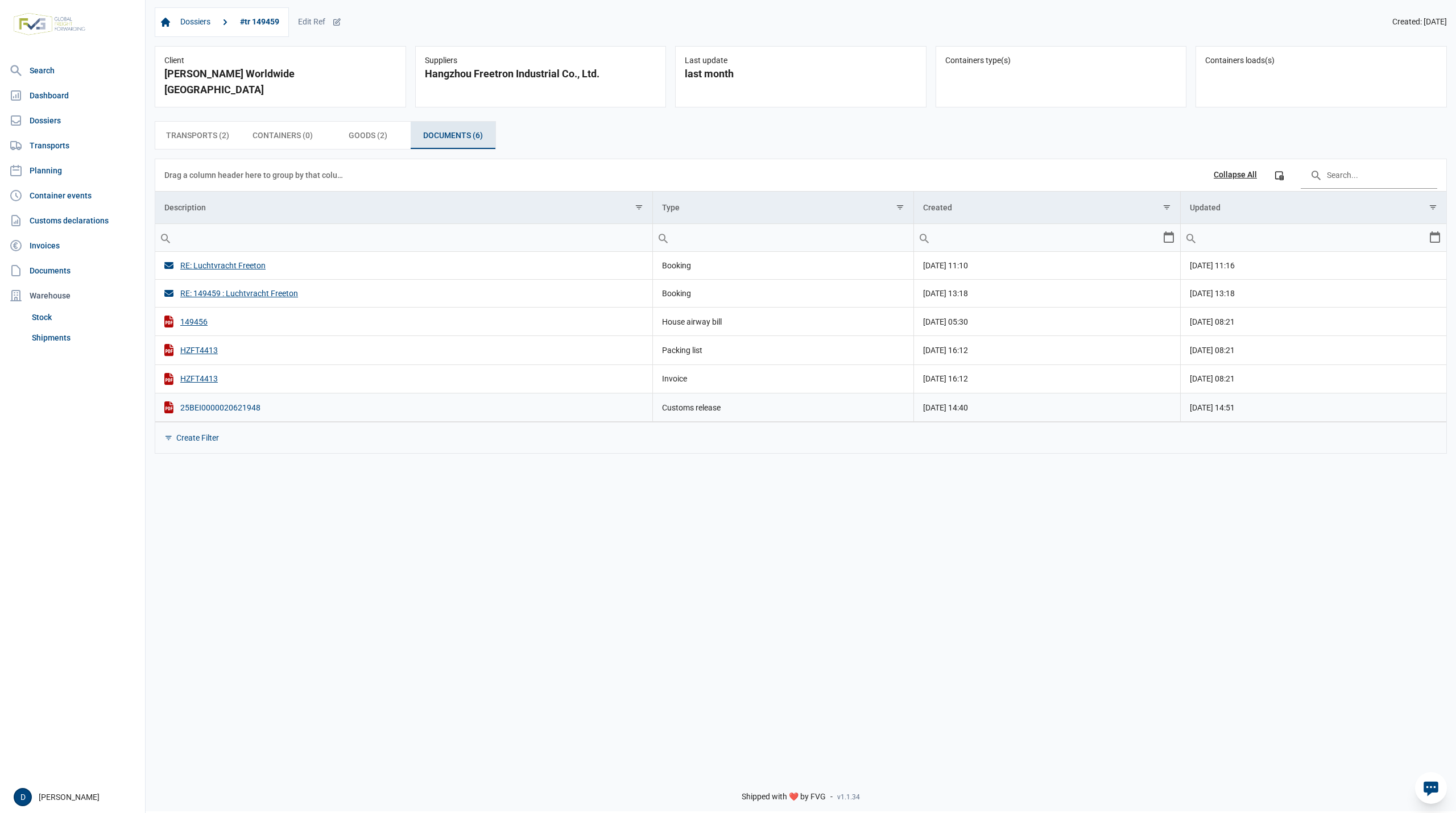
click at [226, 401] on div "25BEI0000020621948" at bounding box center [404, 408] width 479 height 12
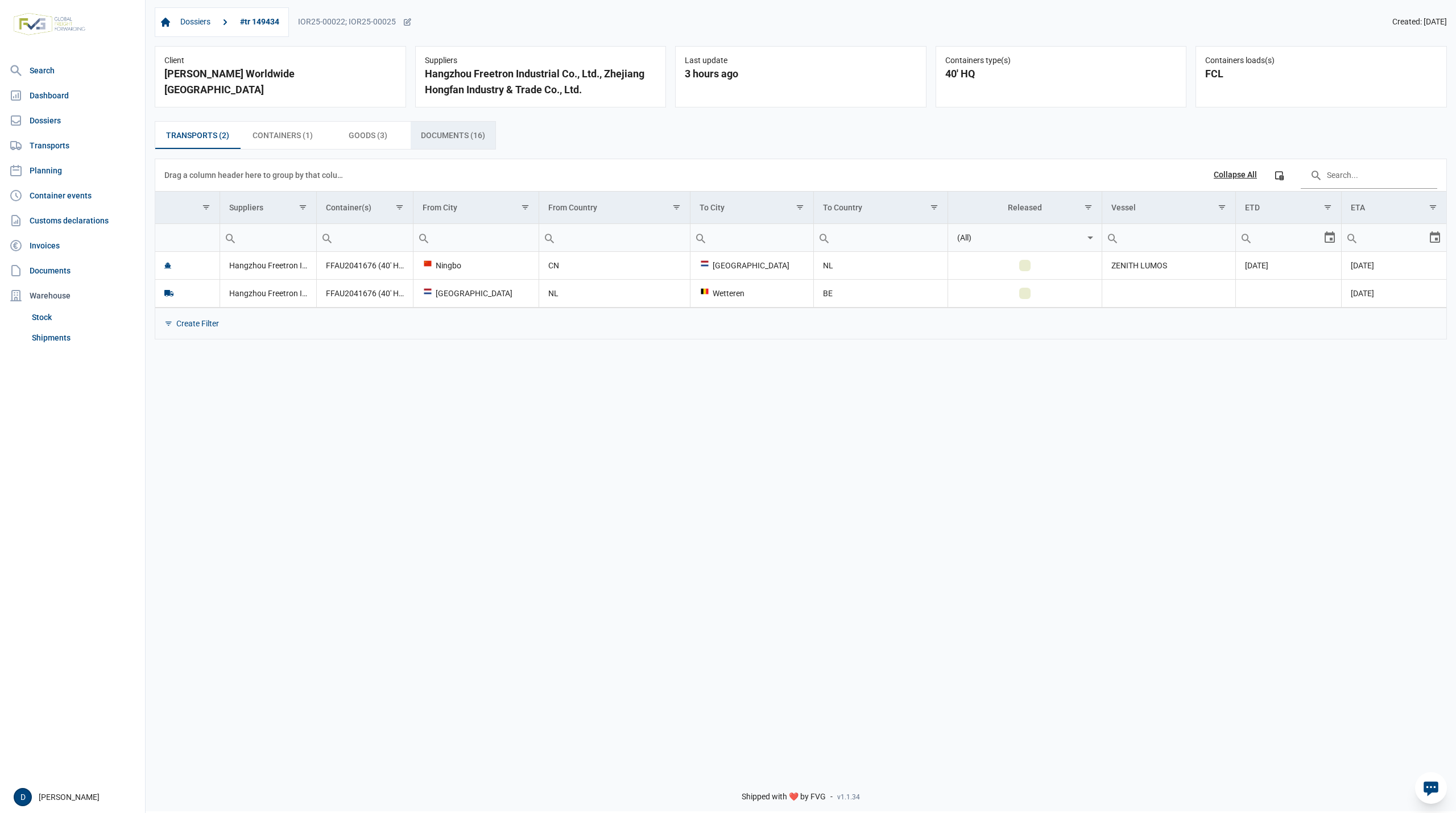
click at [438, 130] on span "Documents (16) Documents (16)" at bounding box center [453, 135] width 65 height 14
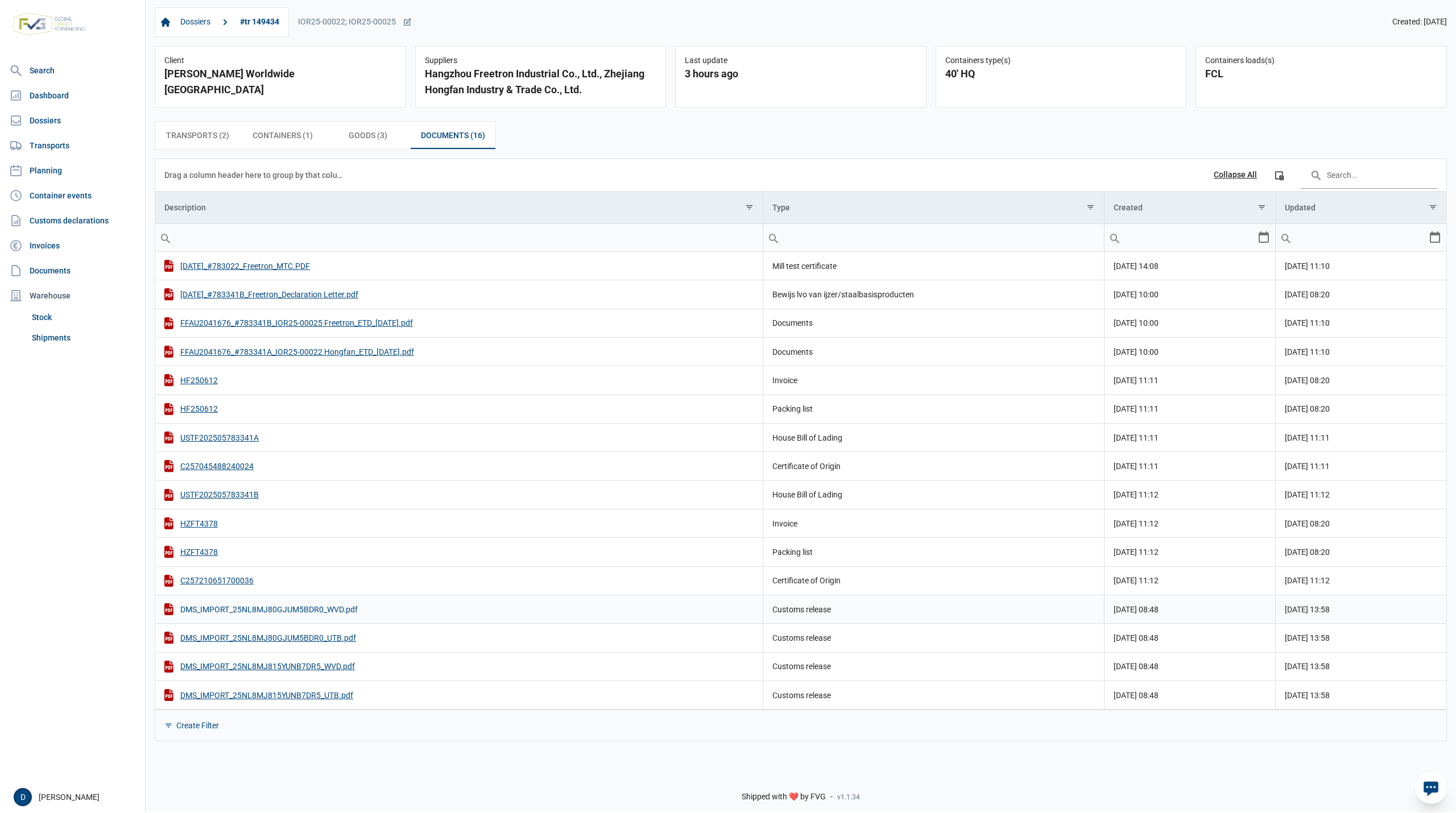
click at [313, 615] on div "DMS_IMPORT_25NL8MJ80GJUM5BDR0_WVD.pdf" at bounding box center [459, 609] width 589 height 12
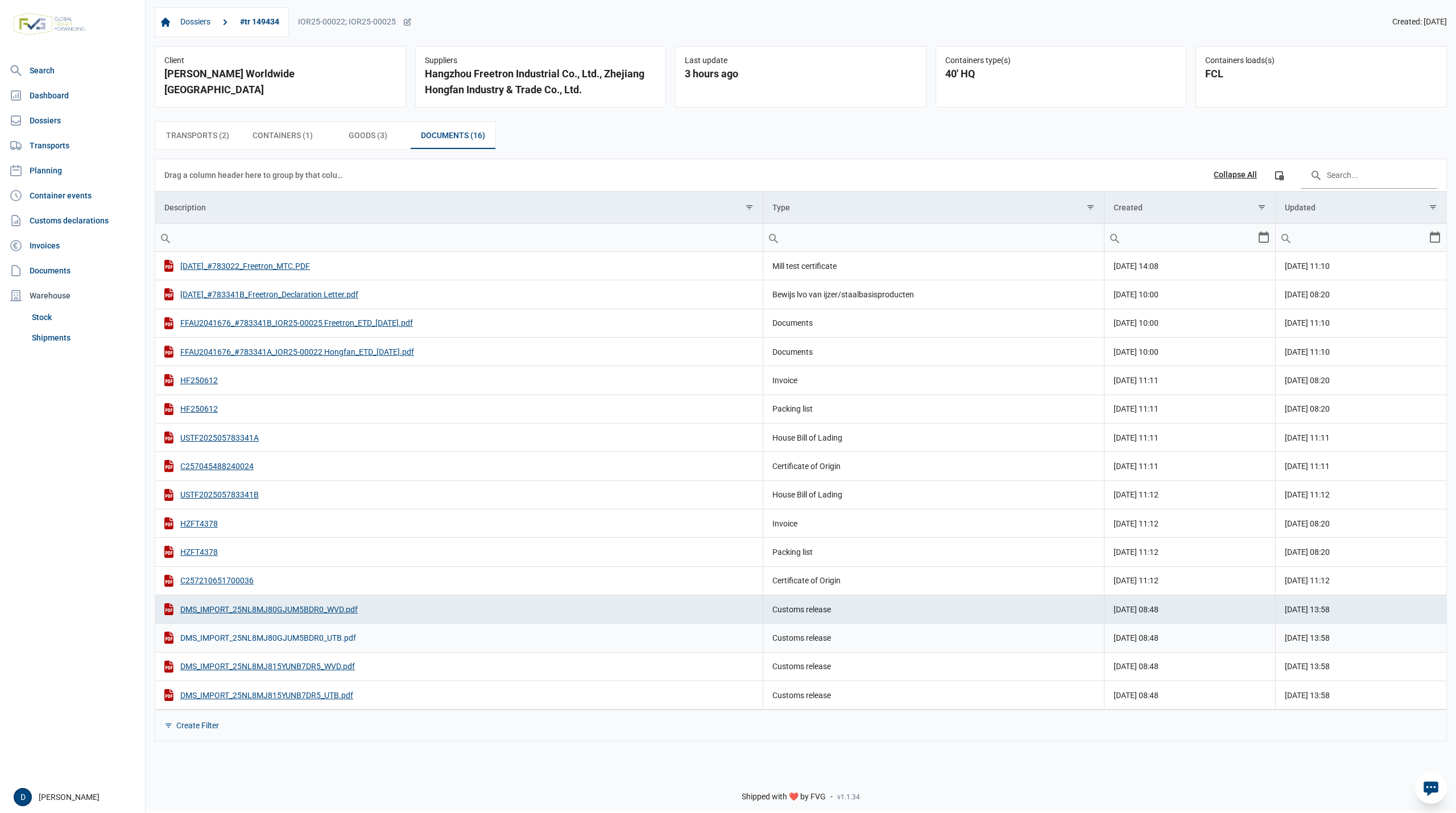
click at [330, 644] on div "DMS_IMPORT_25NL8MJ80GJUM5BDR0_UTB.pdf" at bounding box center [459, 638] width 589 height 12
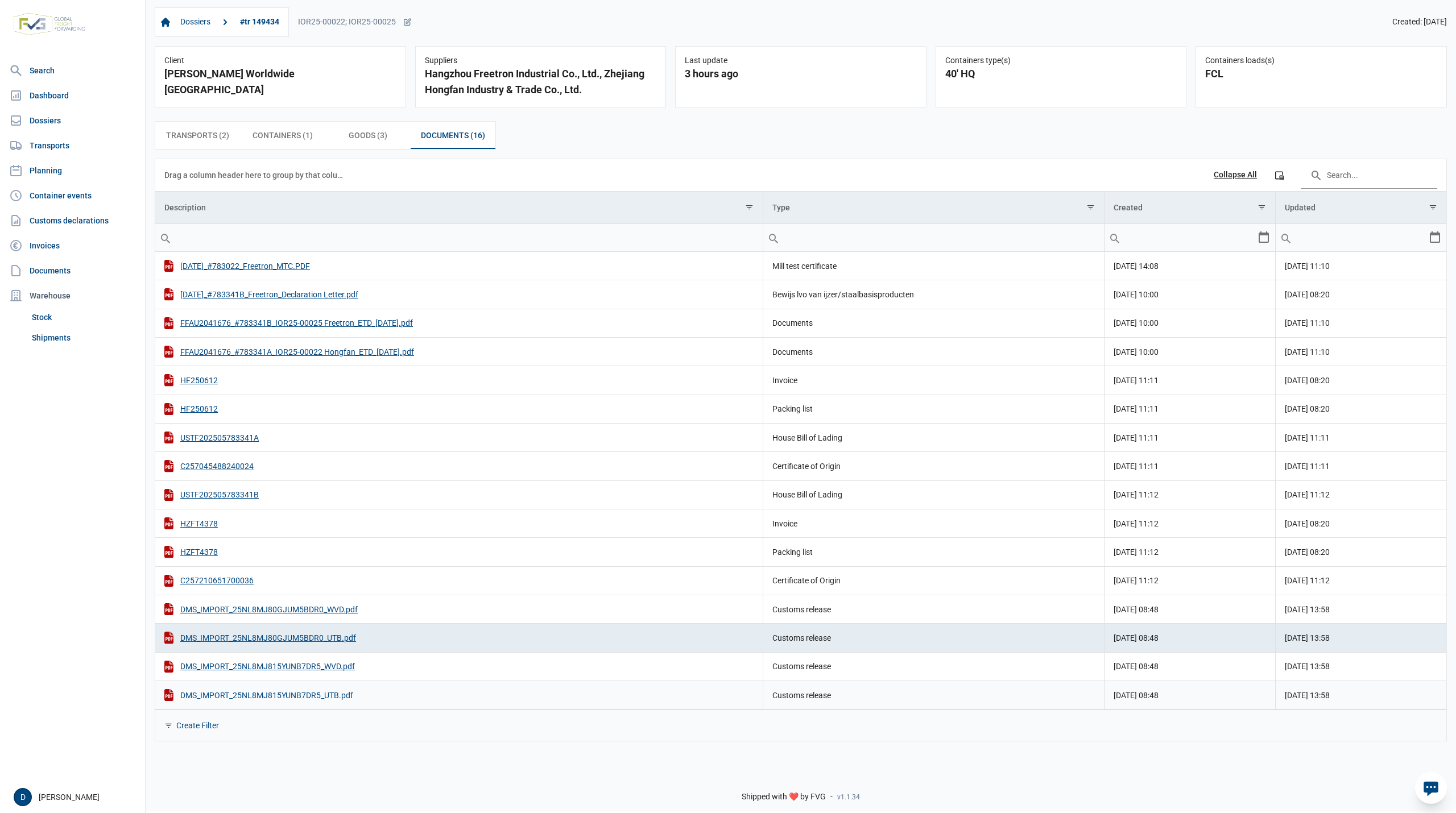
click at [317, 701] on div "DMS_IMPORT_25NL8MJ815YUNB7DR5_UTB.pdf" at bounding box center [459, 695] width 589 height 12
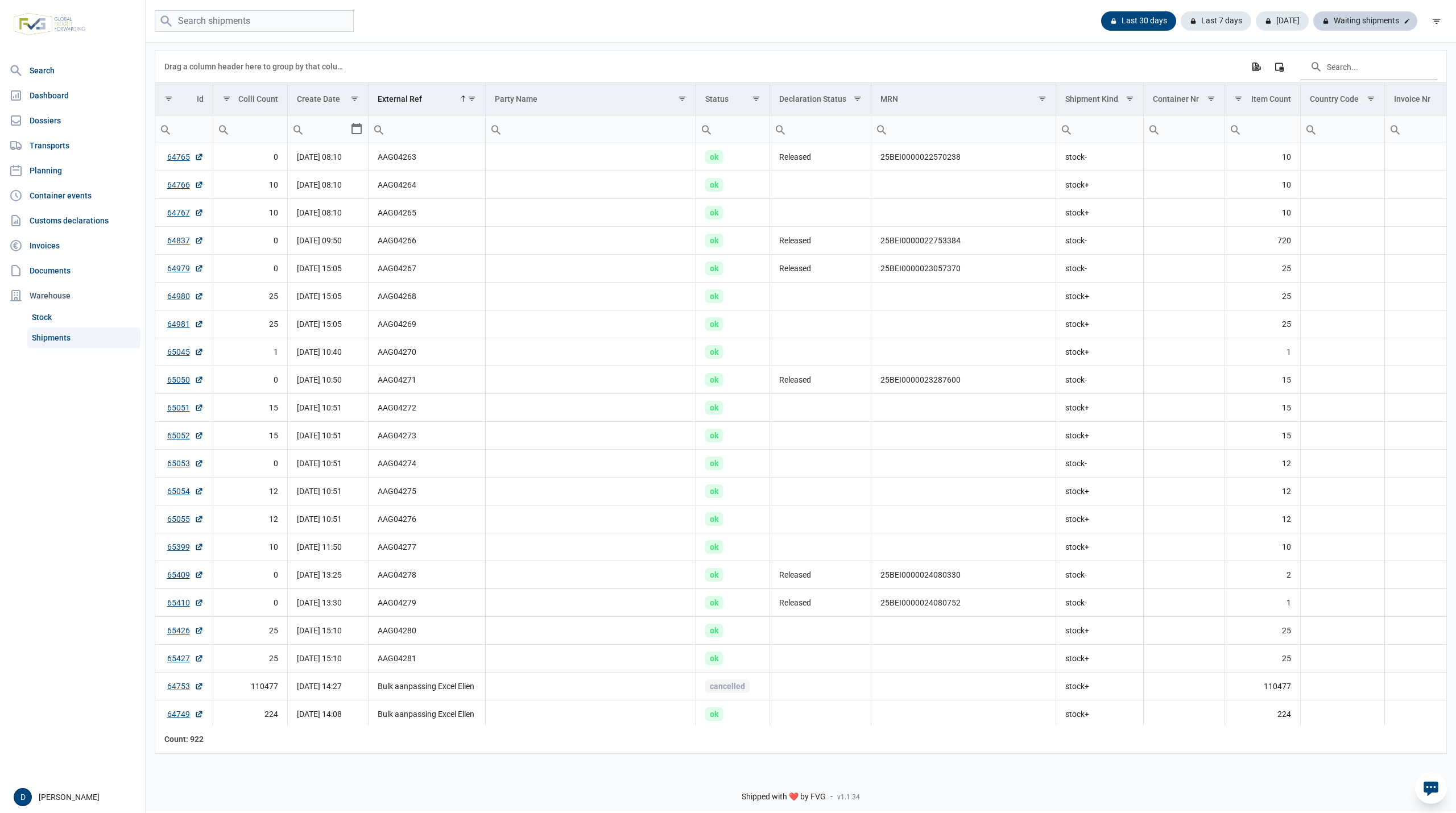
click at [1391, 21] on div "Waiting shipments" at bounding box center [1365, 21] width 104 height 19
